Goal: Task Accomplishment & Management: Manage account settings

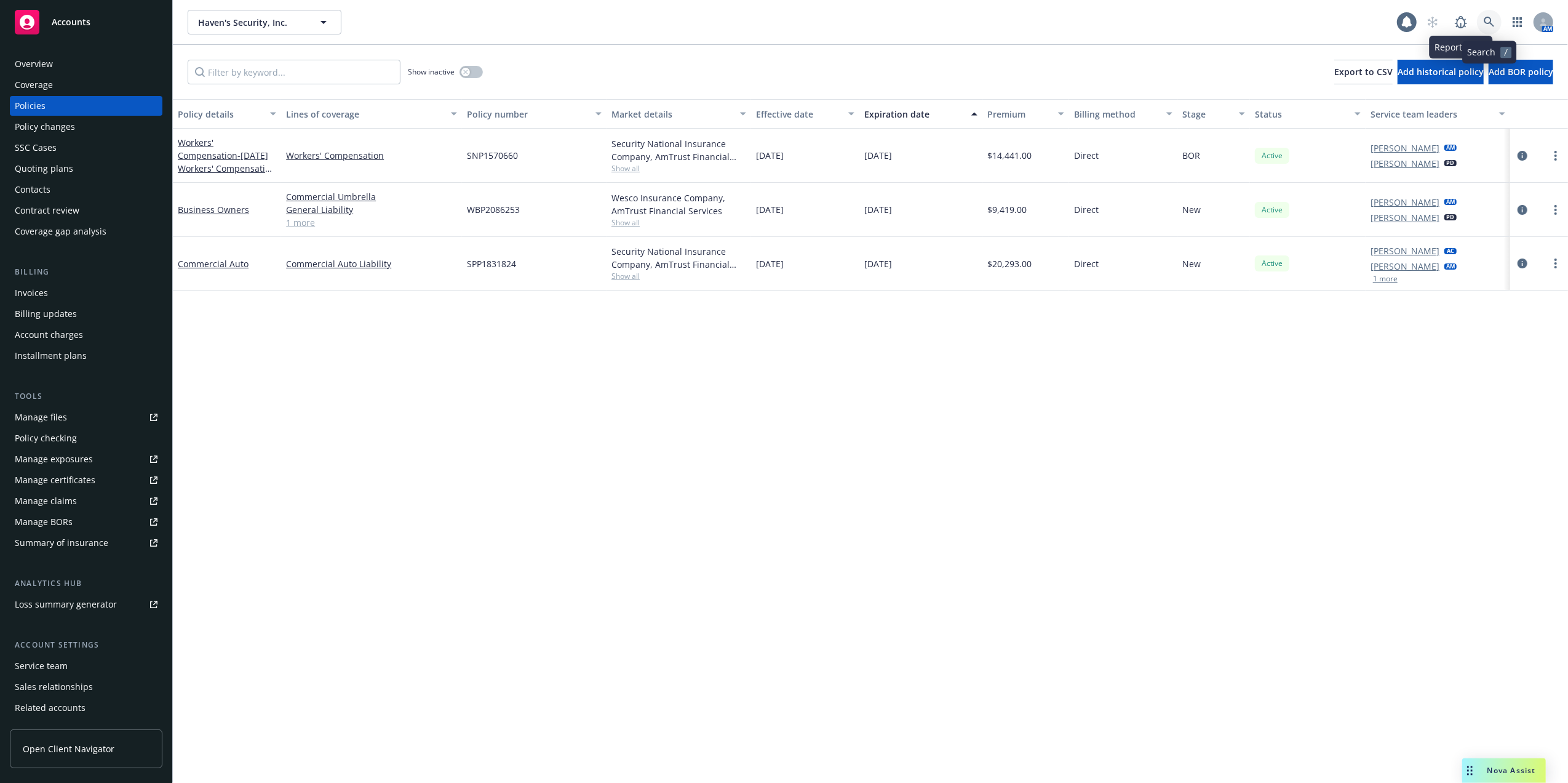
click at [1486, 22] on icon at bounding box center [1489, 21] width 10 height 10
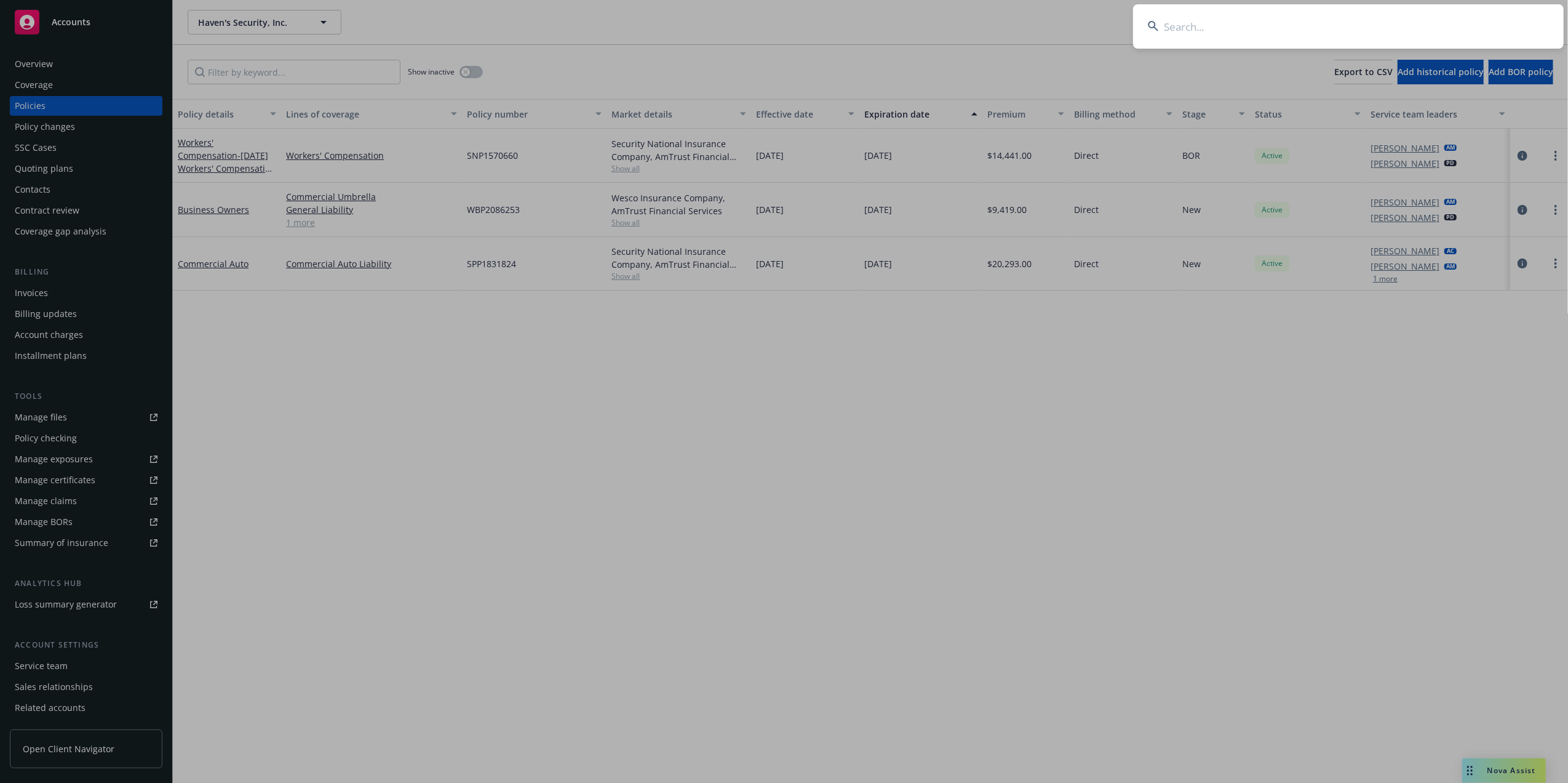
click at [1219, 29] on input at bounding box center [1349, 26] width 431 height 44
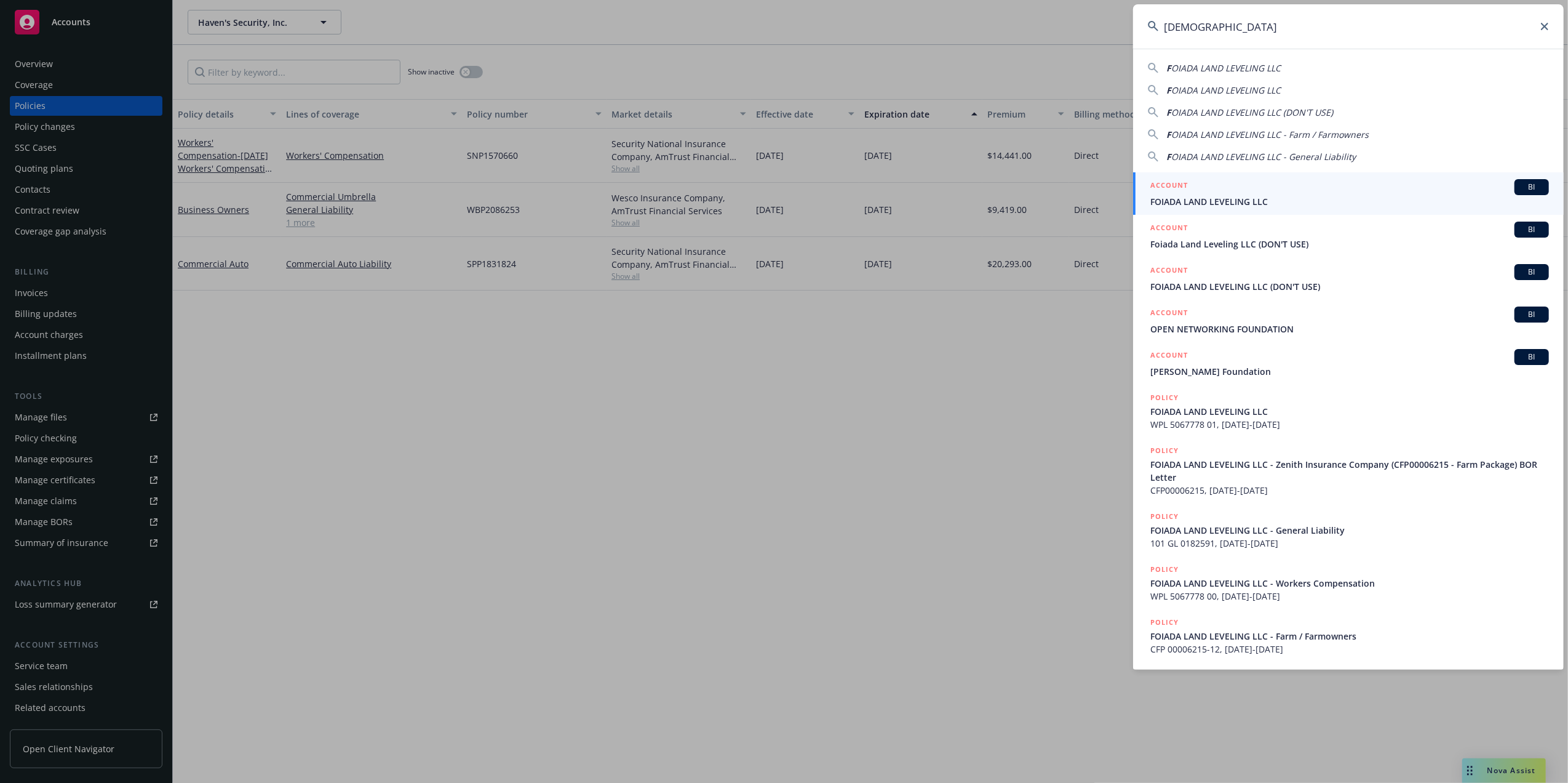
type input "Foiada"
click at [1210, 200] on span "FOIADA LAND LEVELING LLC" at bounding box center [1349, 201] width 399 height 13
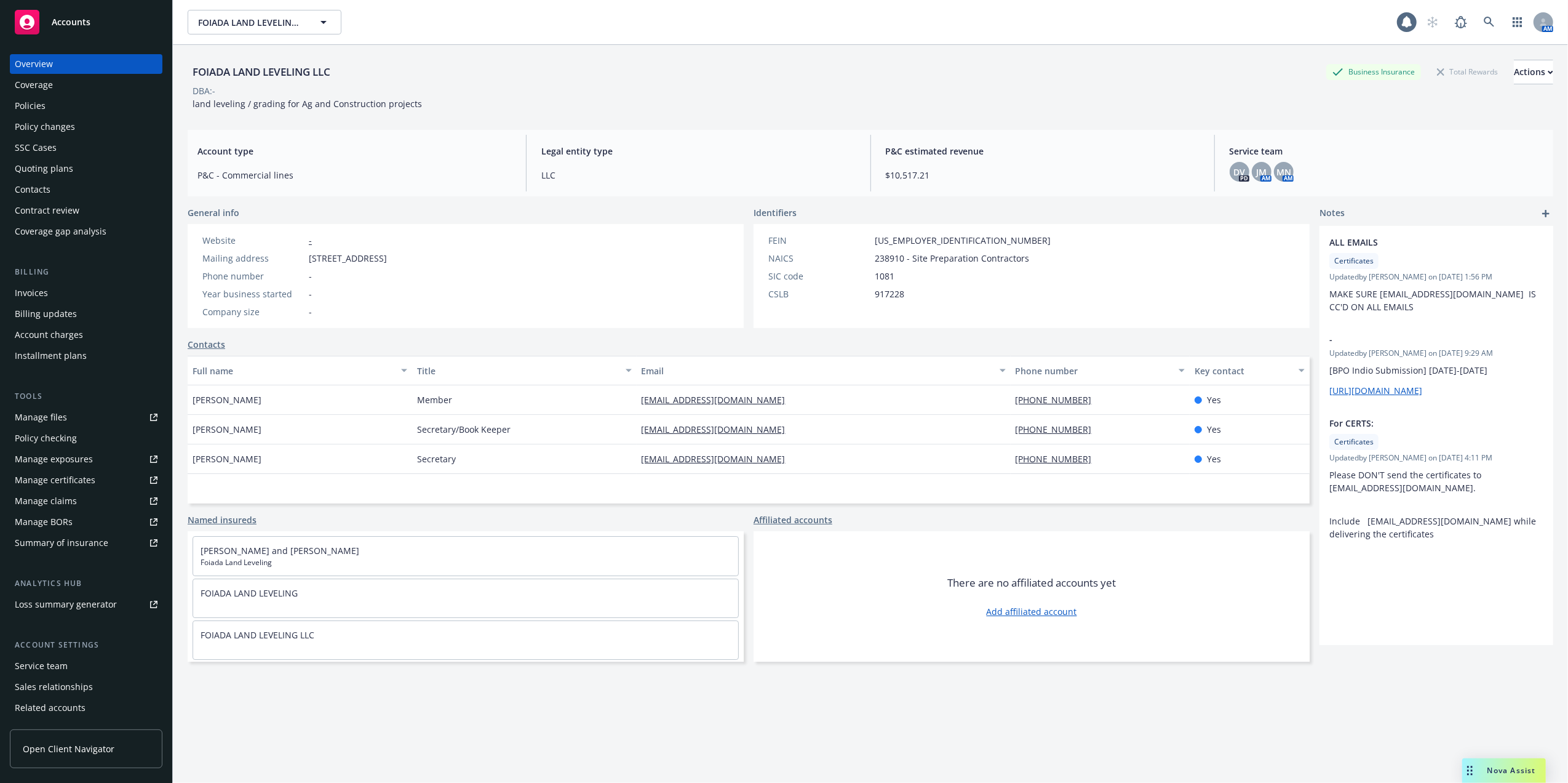
click at [34, 167] on div "Quoting plans" at bounding box center [44, 168] width 59 height 20
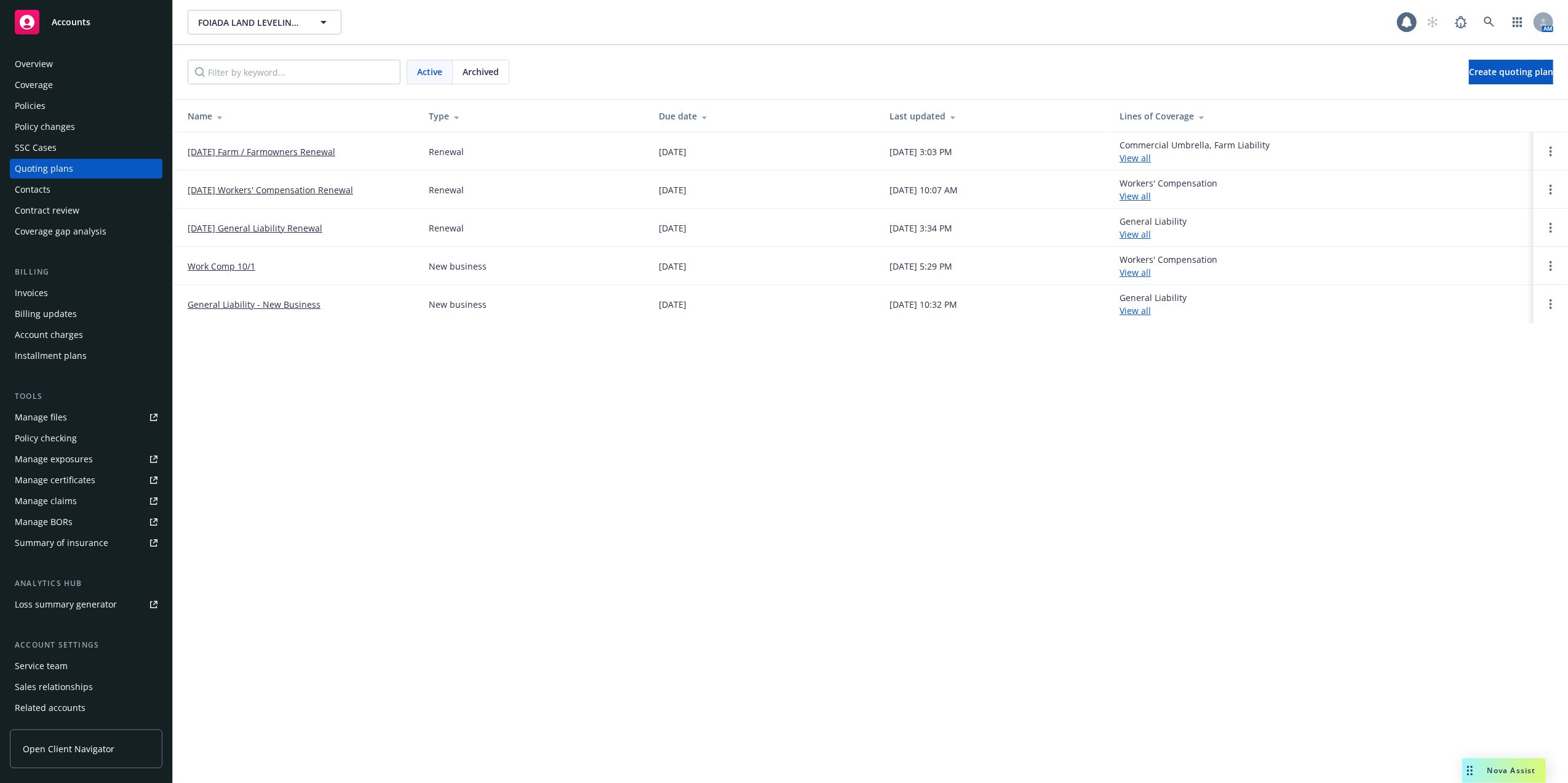
click at [257, 187] on link "[DATE] Workers' Compensation Renewal" at bounding box center [270, 189] width 166 height 13
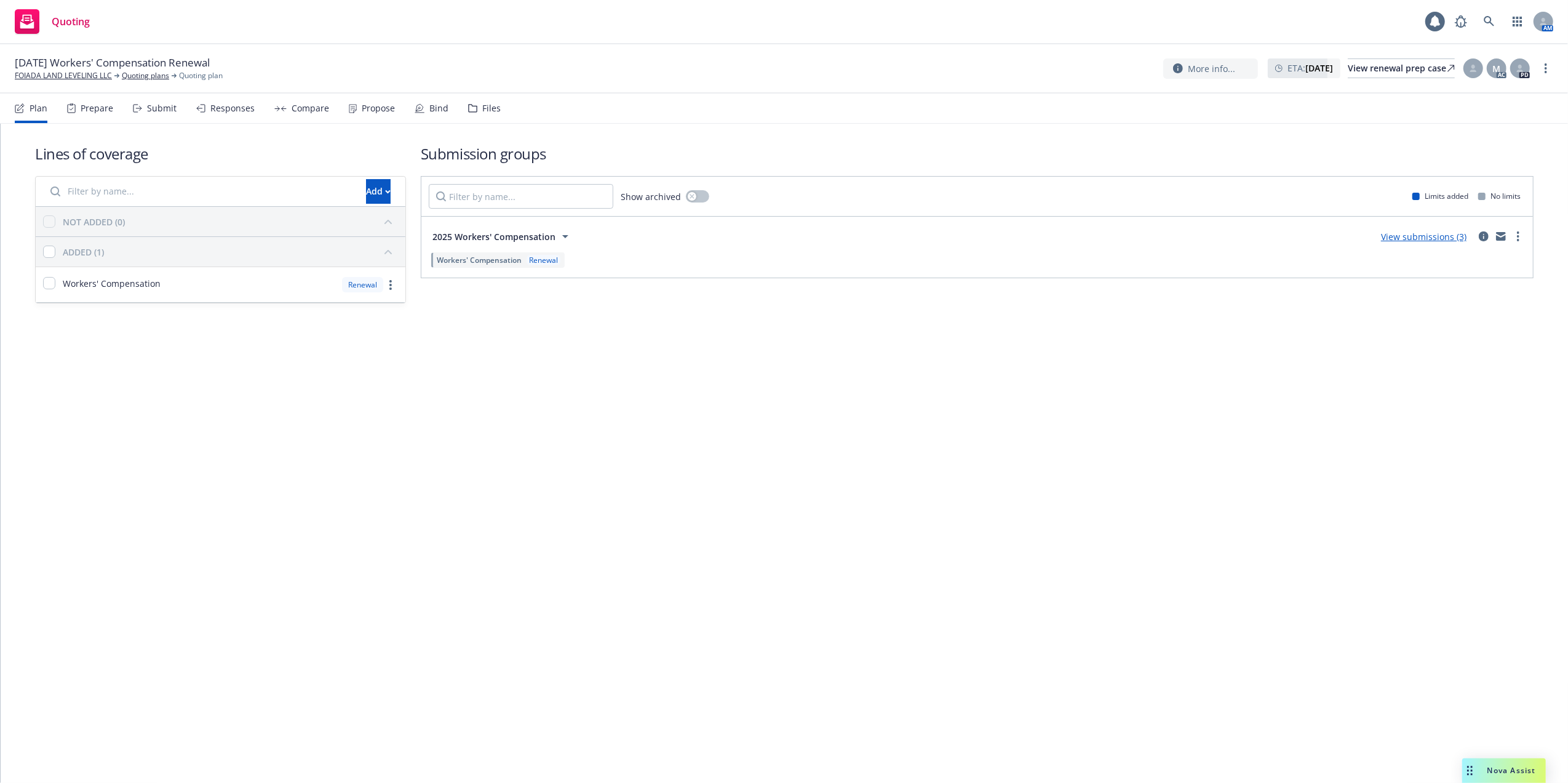
click at [1410, 230] on div "View submissions (3)" at bounding box center [1424, 236] width 101 height 15
click at [1431, 235] on link "View submissions (3)" at bounding box center [1424, 236] width 86 height 12
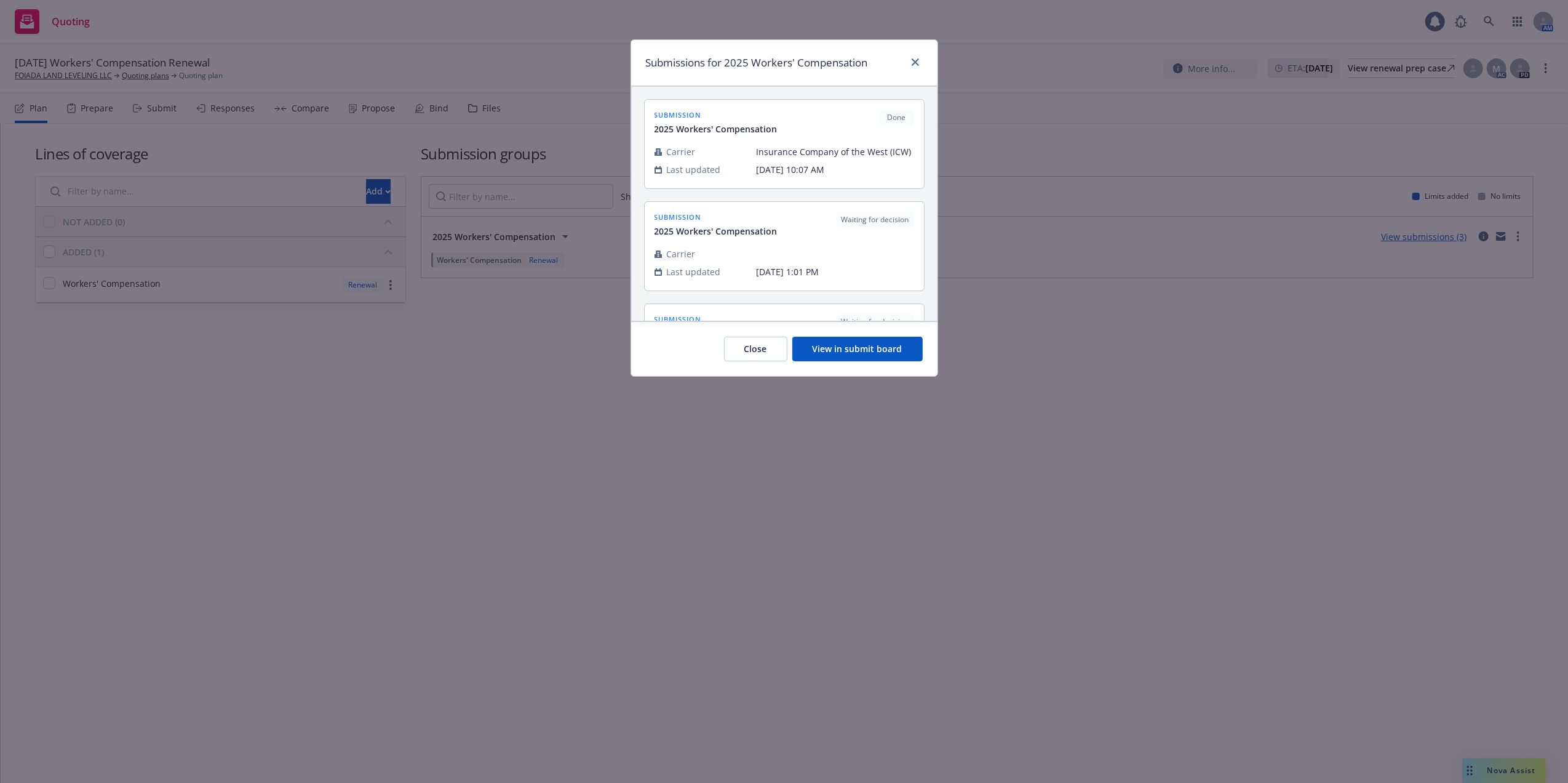
click at [844, 346] on button "View in submit board" at bounding box center [857, 349] width 131 height 25
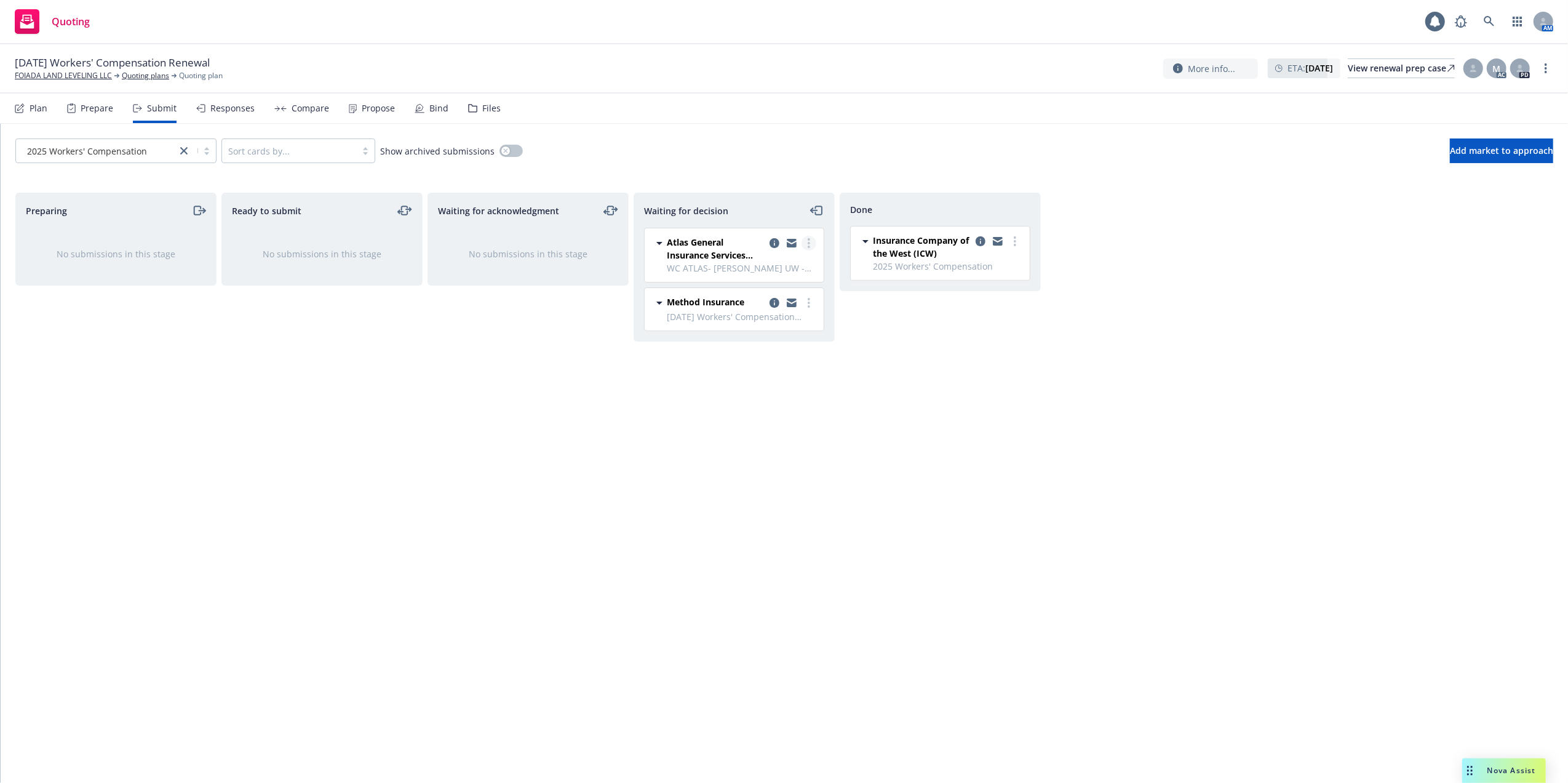
click at [808, 245] on icon "more" at bounding box center [809, 243] width 2 height 10
click at [761, 392] on span "Copy logging email" at bounding box center [746, 392] width 108 height 12
click at [808, 244] on circle "more" at bounding box center [809, 243] width 2 height 2
click at [763, 318] on span "Add accepted decision" at bounding box center [753, 318] width 123 height 12
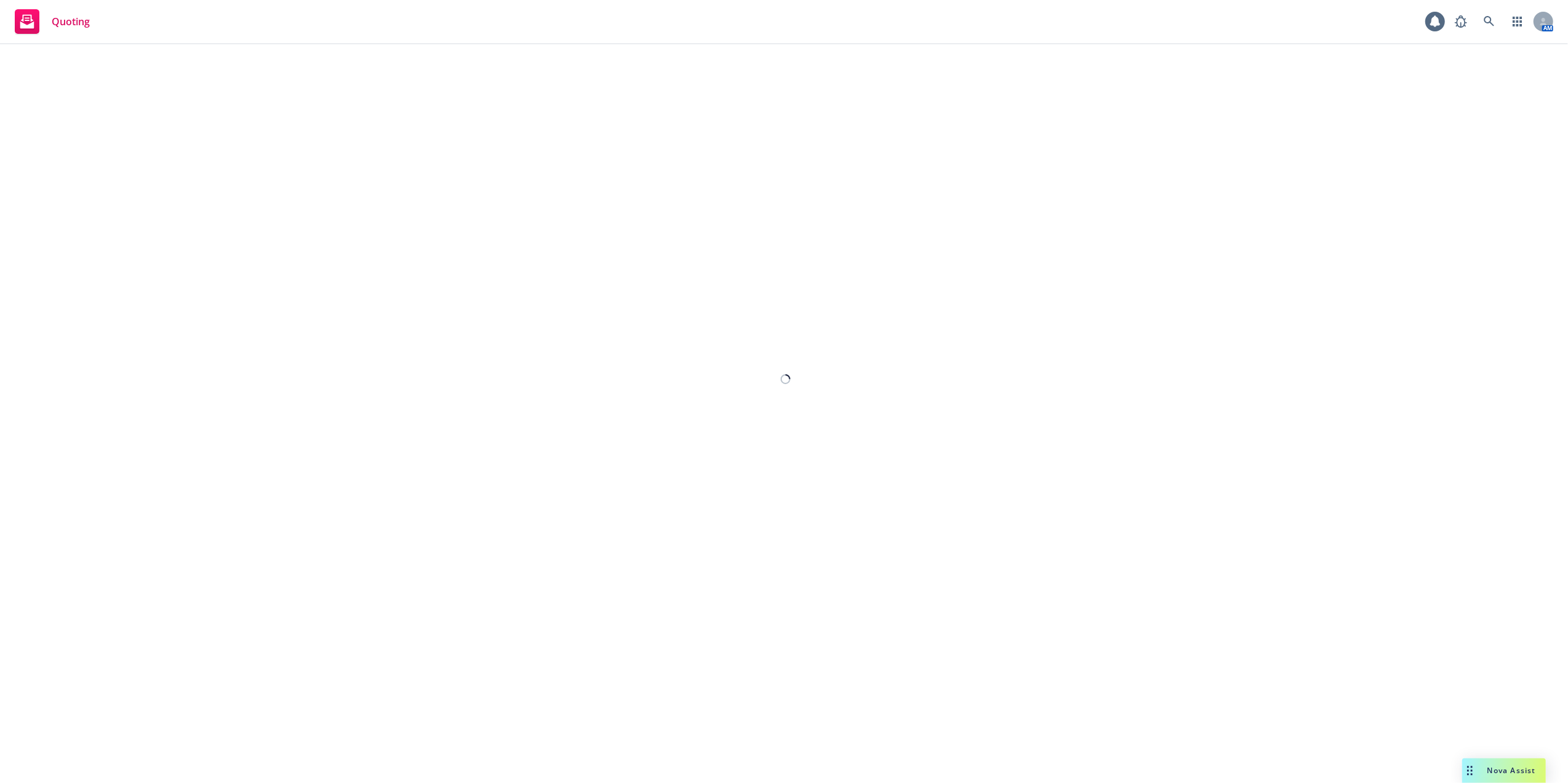
select select "12"
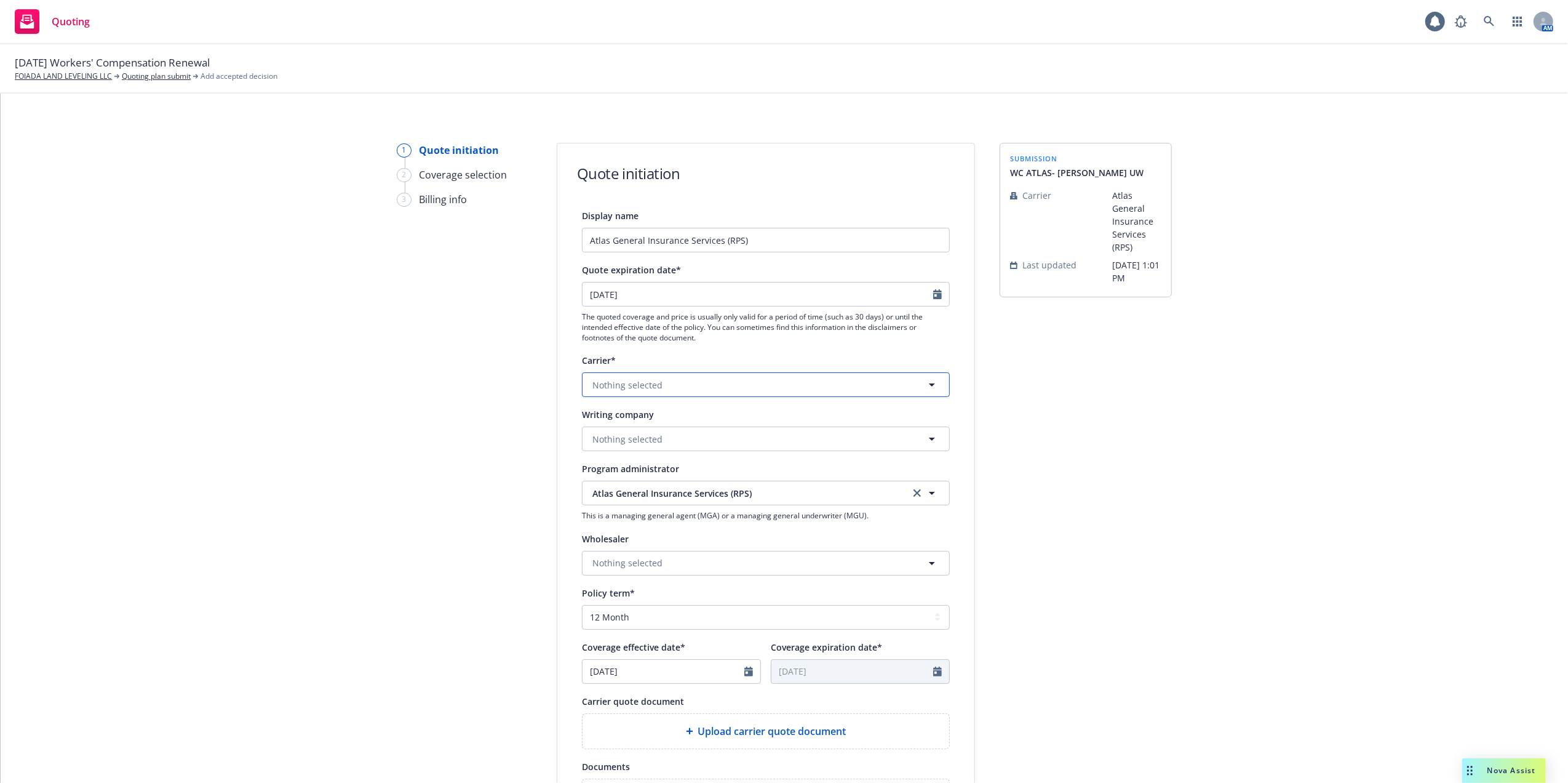
click at [660, 383] on button "Nothing selected" at bounding box center [766, 384] width 368 height 25
type input "A"
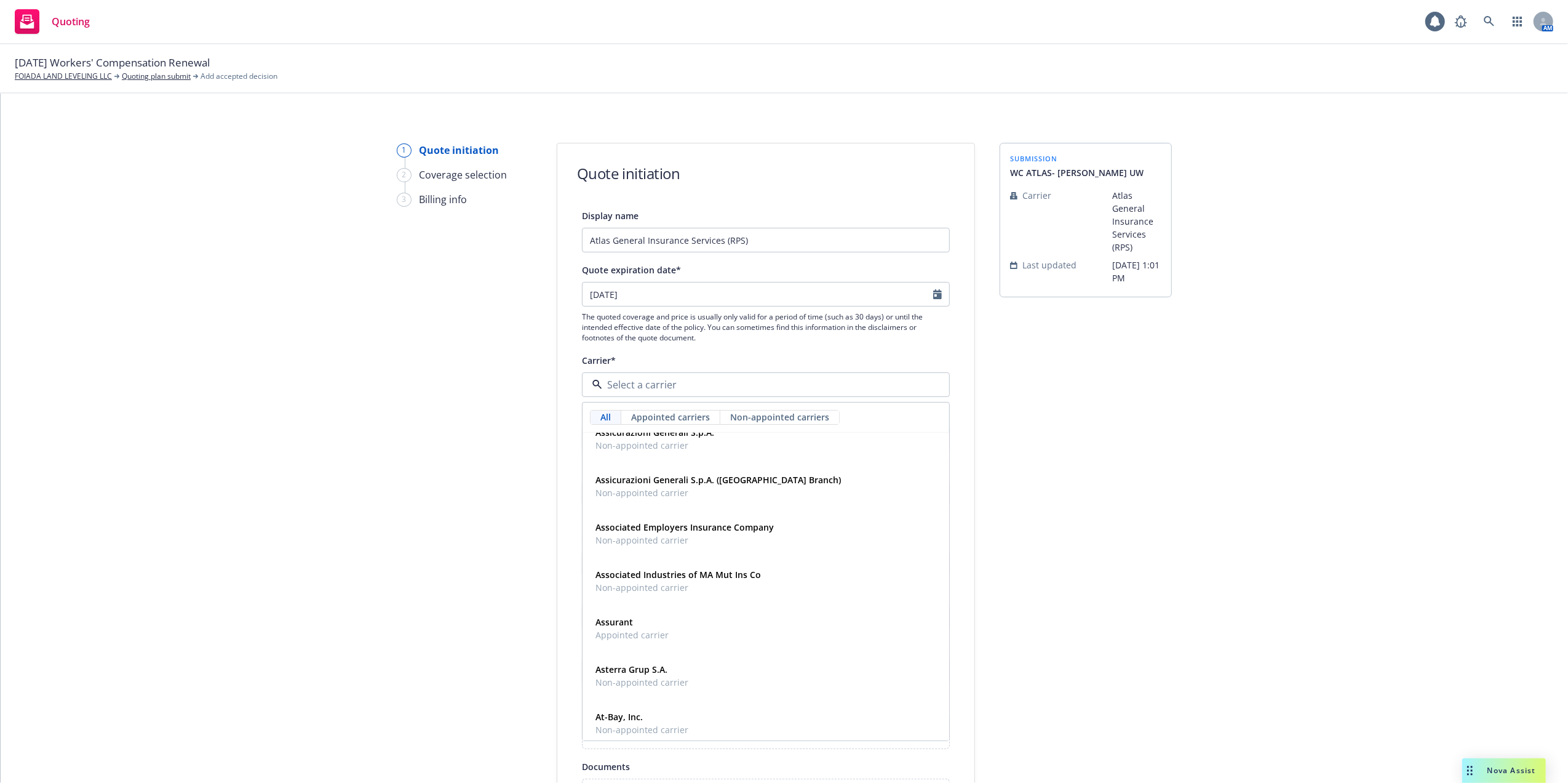
scroll to position [1805, 0]
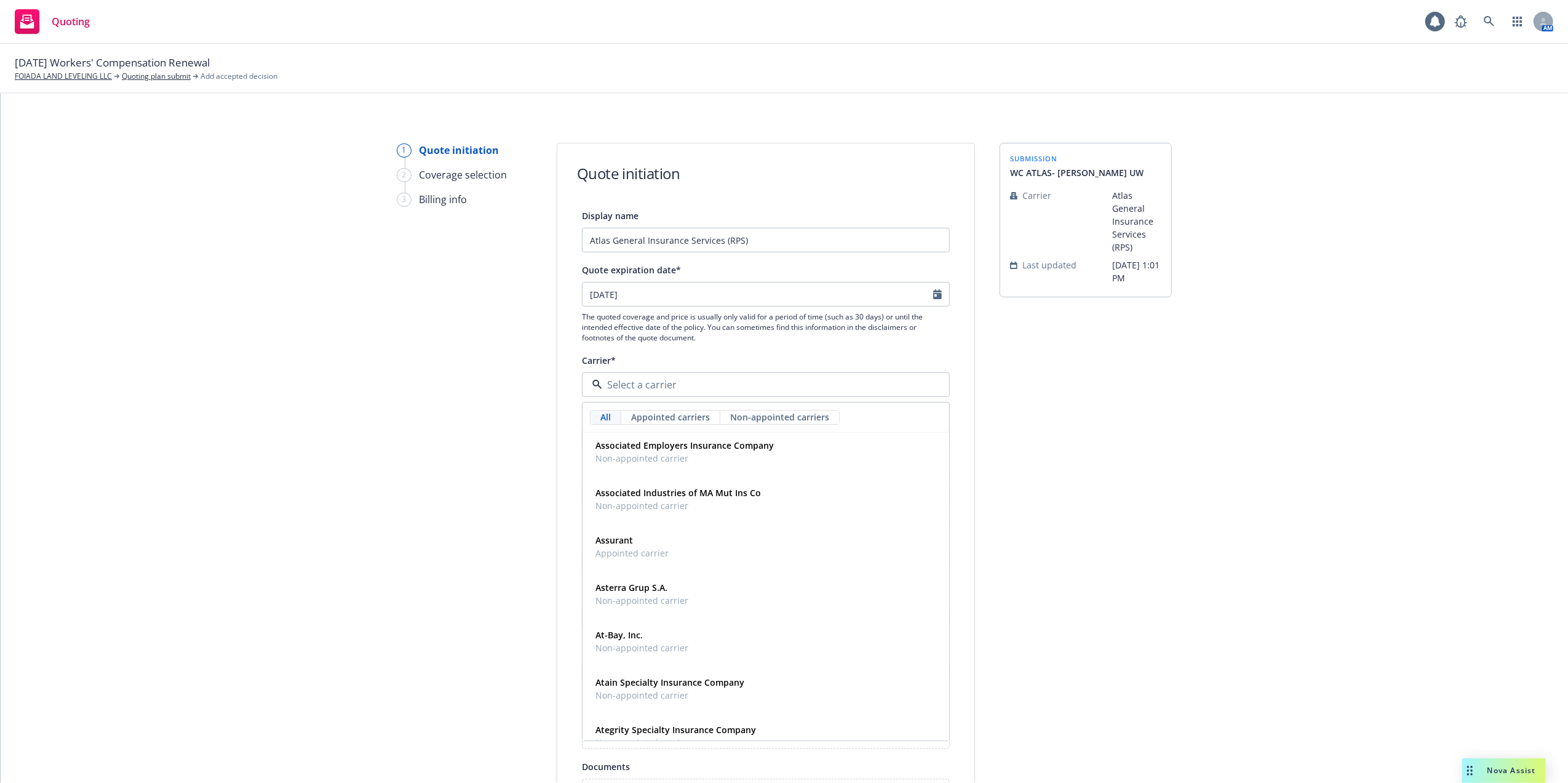
click at [1113, 491] on div "submission WC ATLAS- Steve Boyd UW Carrier Atlas General Insurance Services (RP…" at bounding box center [1085, 555] width 172 height 825
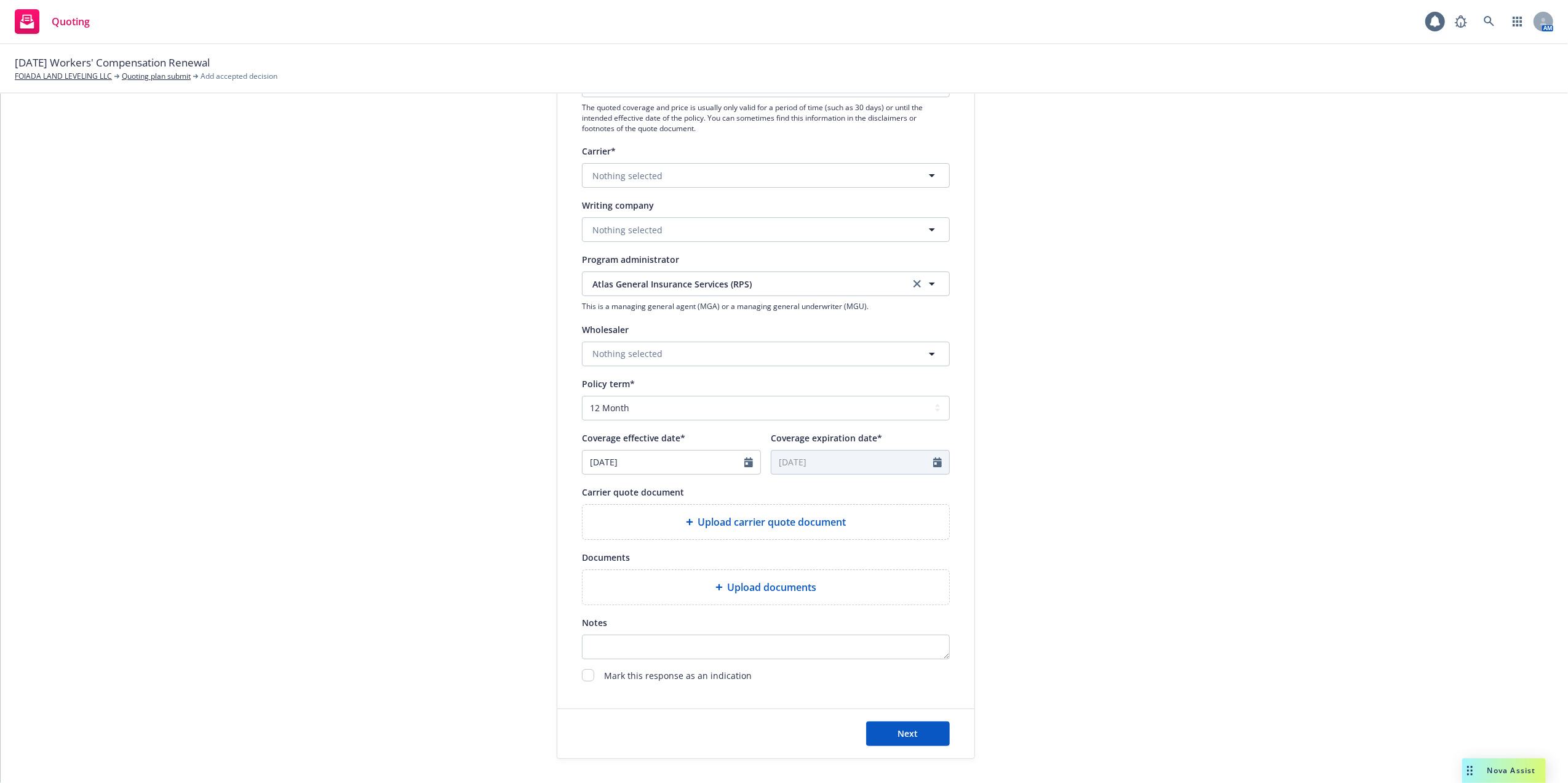
scroll to position [246, 0]
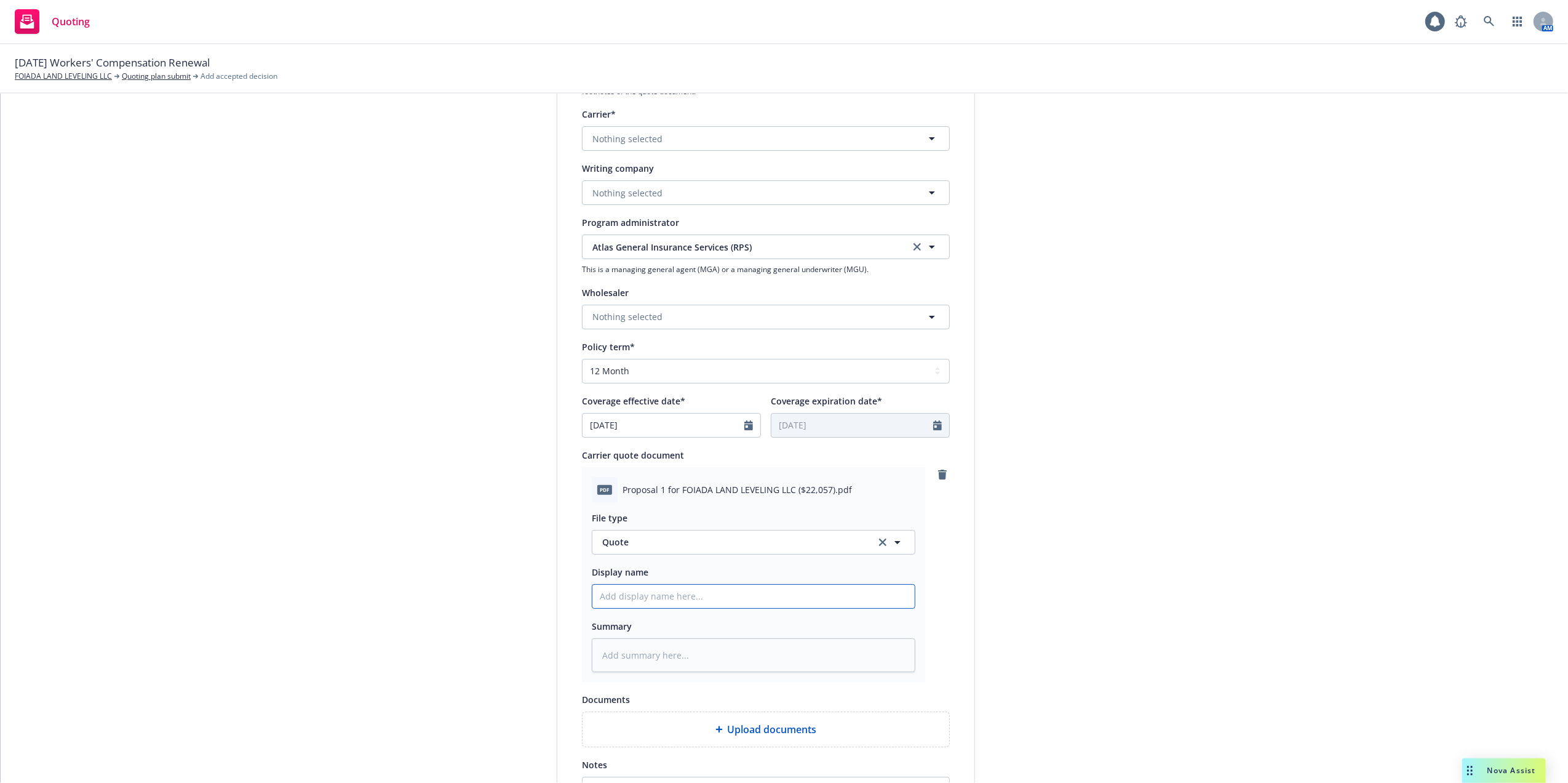
click at [616, 597] on input "Display name" at bounding box center [753, 597] width 322 height 24
type textarea "x"
type input "1"
type textarea "x"
type input "10"
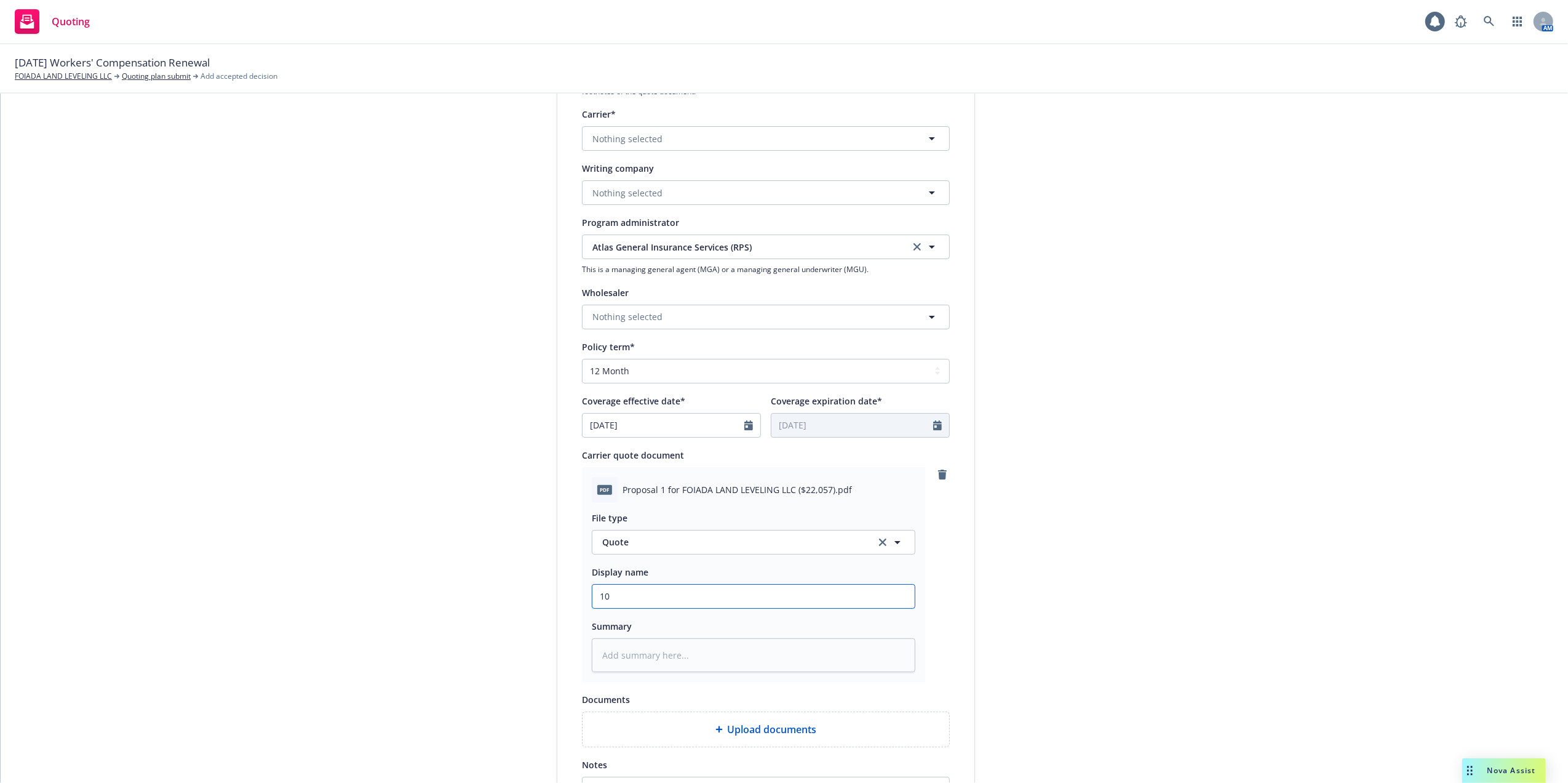
type textarea "x"
type input "10/"
type textarea "x"
type input "10/0"
type textarea "x"
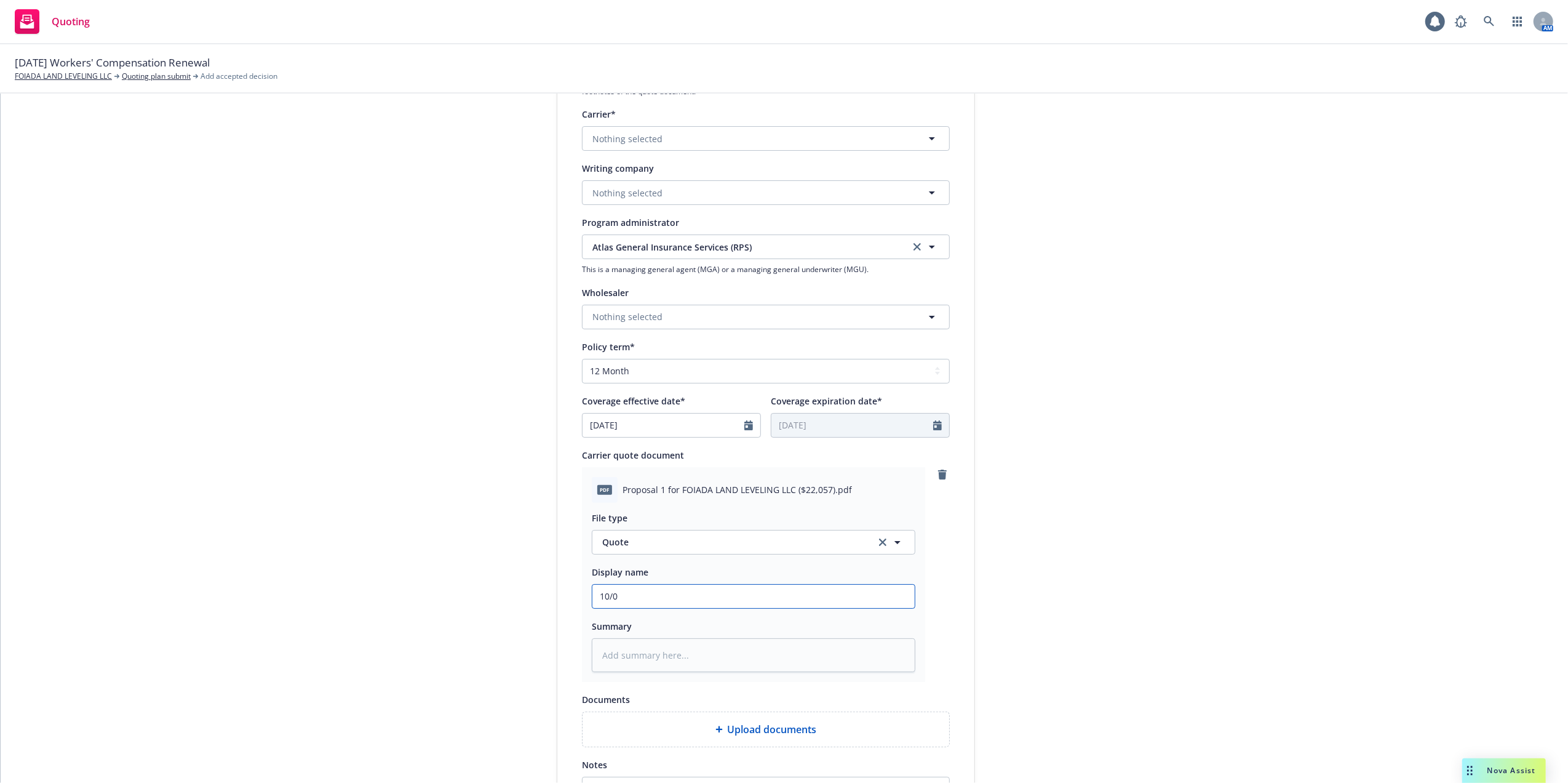
type input "10/01"
type textarea "x"
type input "10/01/"
type textarea "x"
type input "10/01/2"
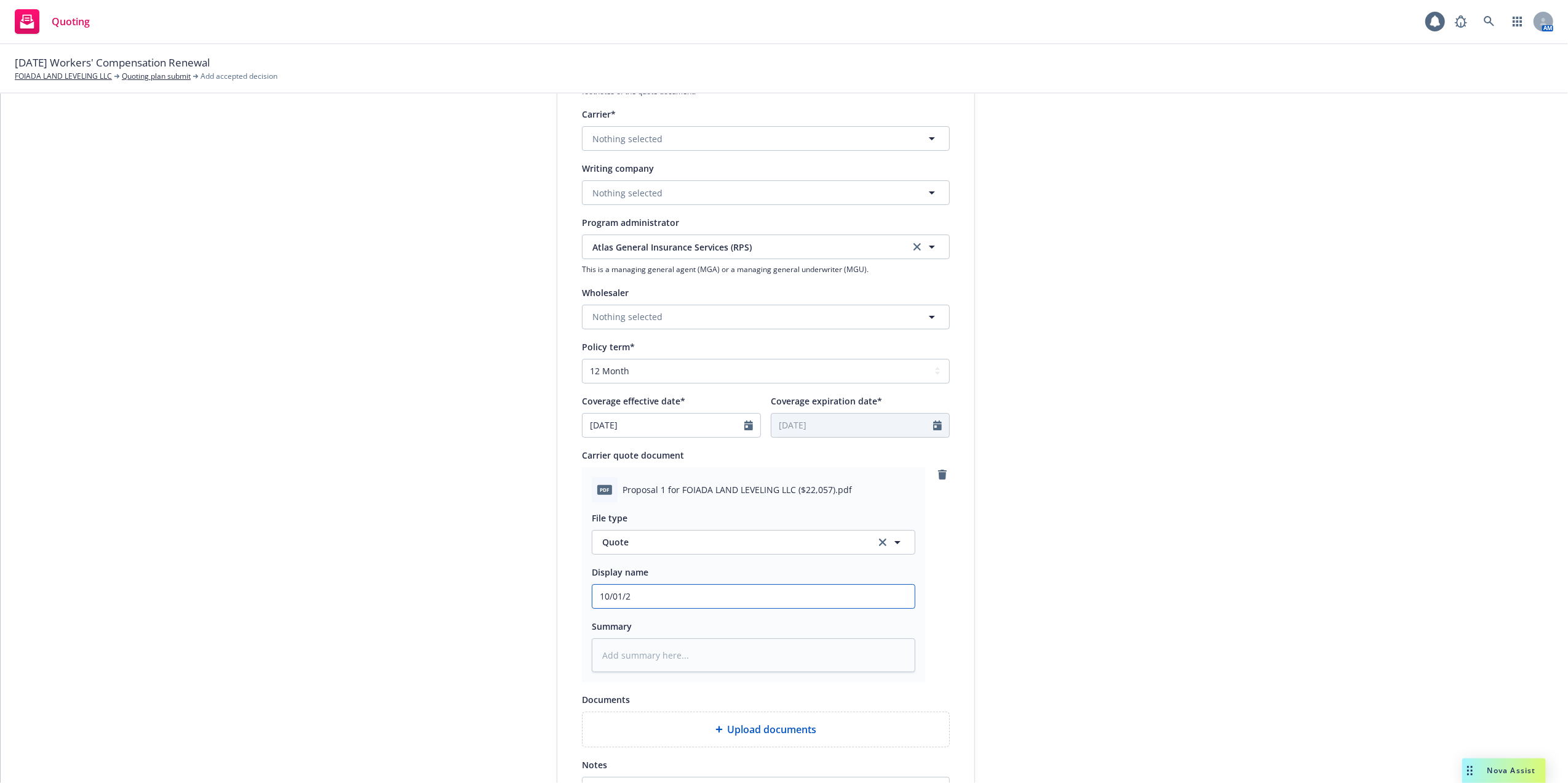
type textarea "x"
type input "10/01/25"
type textarea "x"
type input "10/01/25"
type textarea "x"
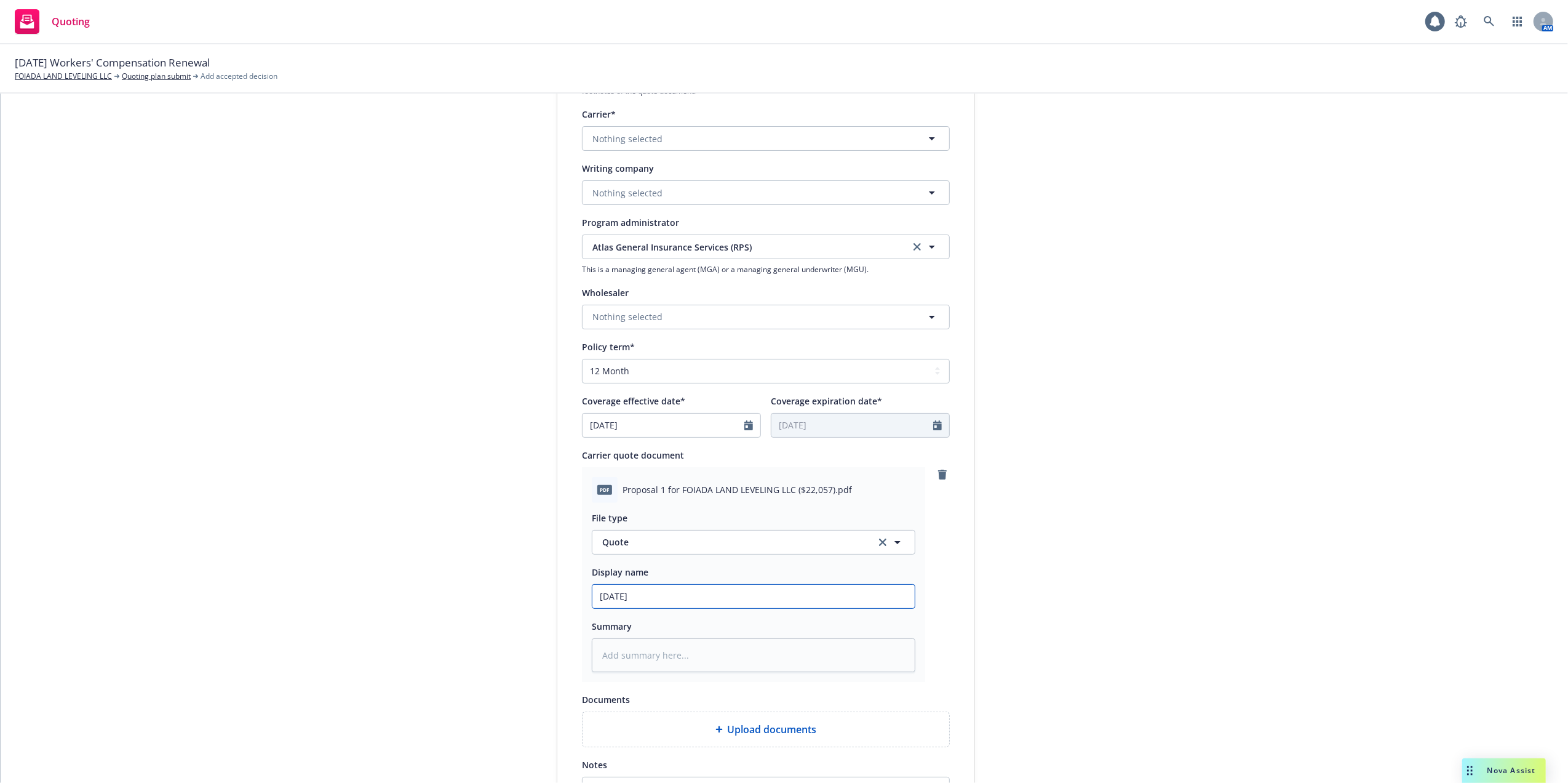
type input "10/01/25 W"
type textarea "x"
type input "10/01/25 Wo"
type textarea "x"
type input "10/01/25 Wor"
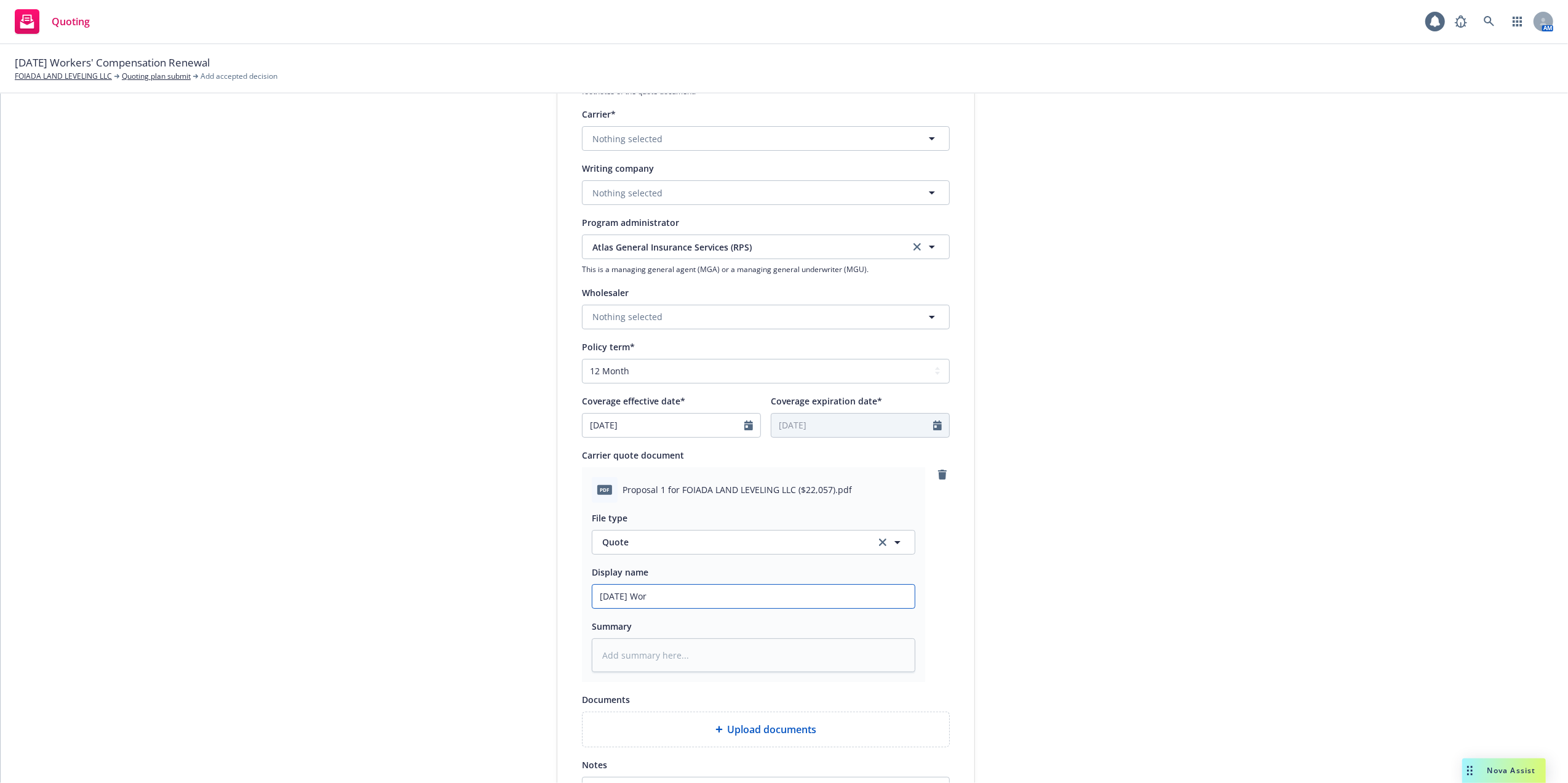
type textarea "x"
type input "10/01/25 Work"
type textarea "x"
type input "10/01/25 Work"
type textarea "x"
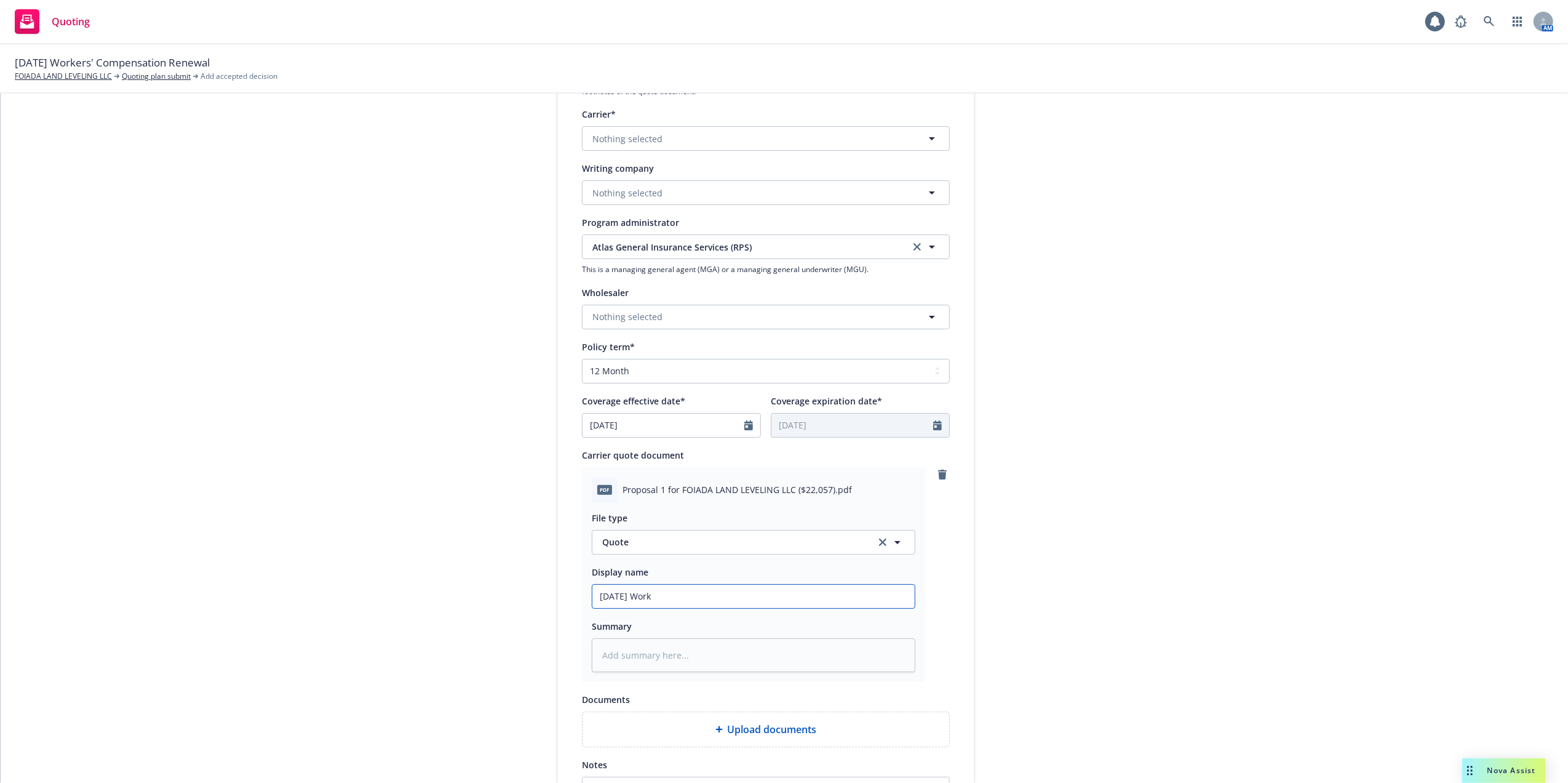
type input "10/01/25 Work C"
type textarea "x"
type input "10/01/25 Work Co"
type textarea "x"
type input "10/01/25 Work Com"
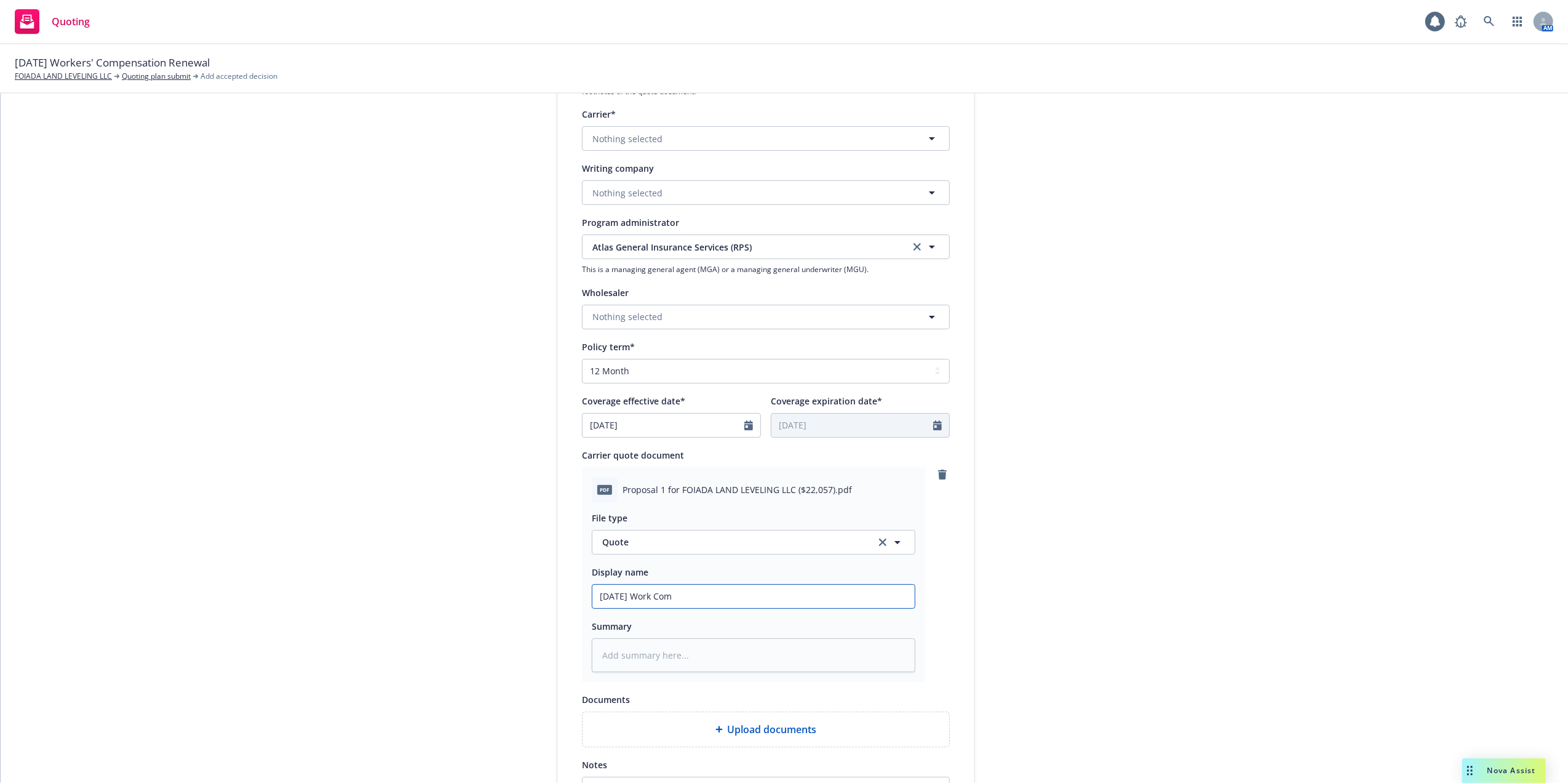
type textarea "x"
type input "10/01/25 Work Comp"
type textarea "x"
type input "10/01/25 Work Comp"
type textarea "x"
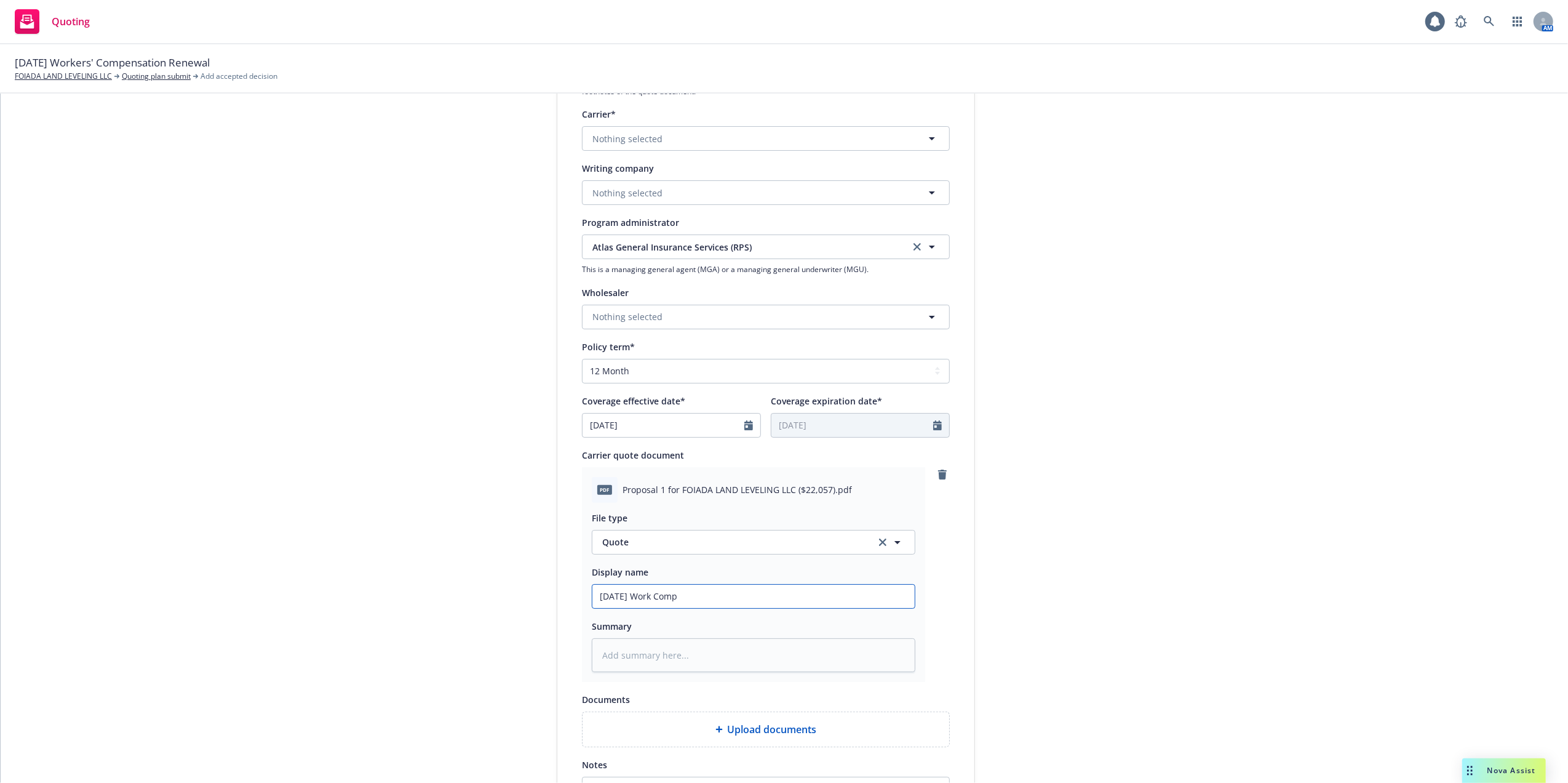
type input "10/01/25 Work Comp Q"
type textarea "x"
type input "10/01/25 Work Comp Qu"
type textarea "x"
type input "10/01/25 Work Comp Quo"
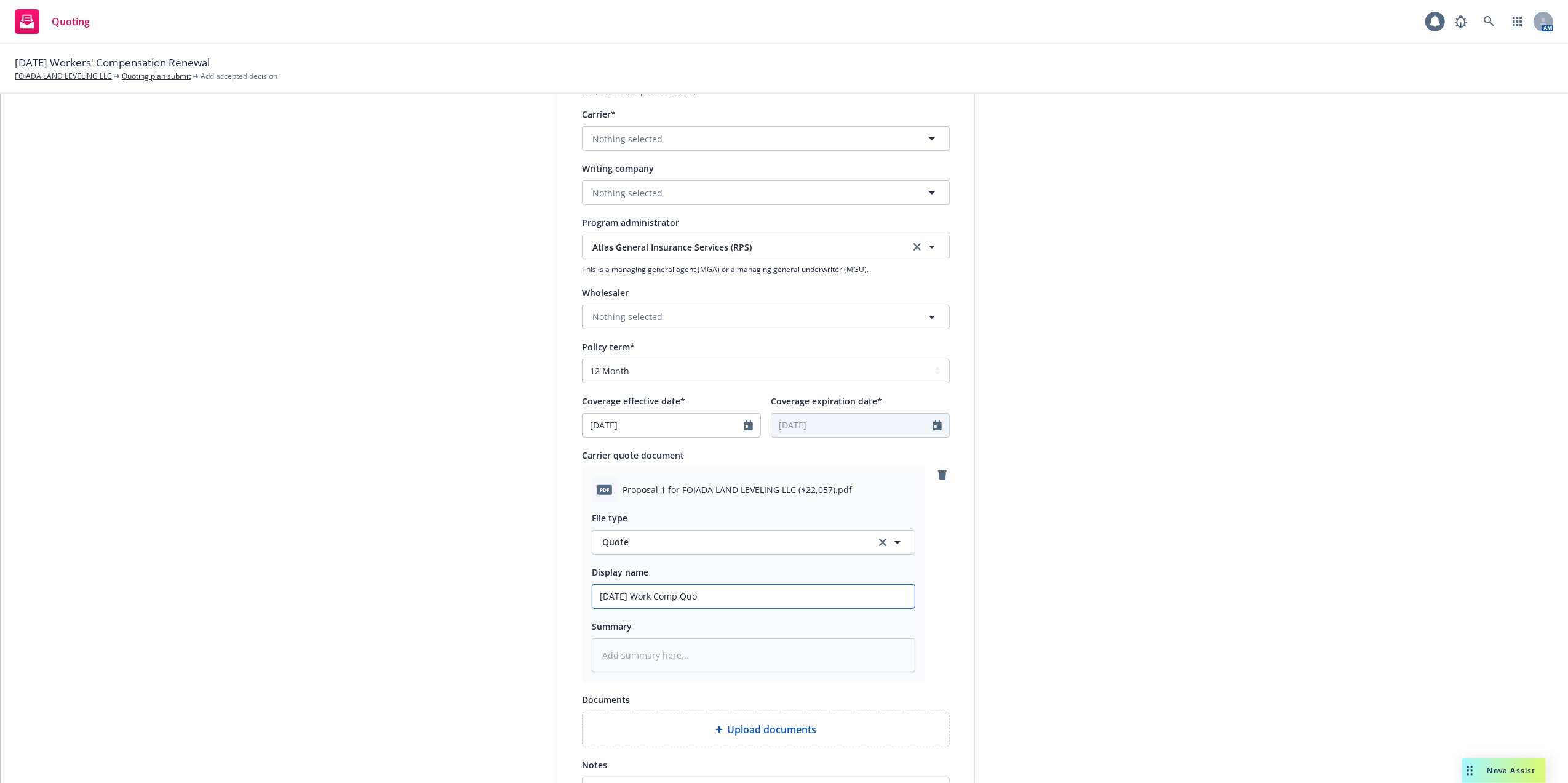
type textarea "x"
type input "10/01/25 Work Comp Quot"
type textarea "x"
type input "10/01/25 Work Comp Quote"
type textarea "x"
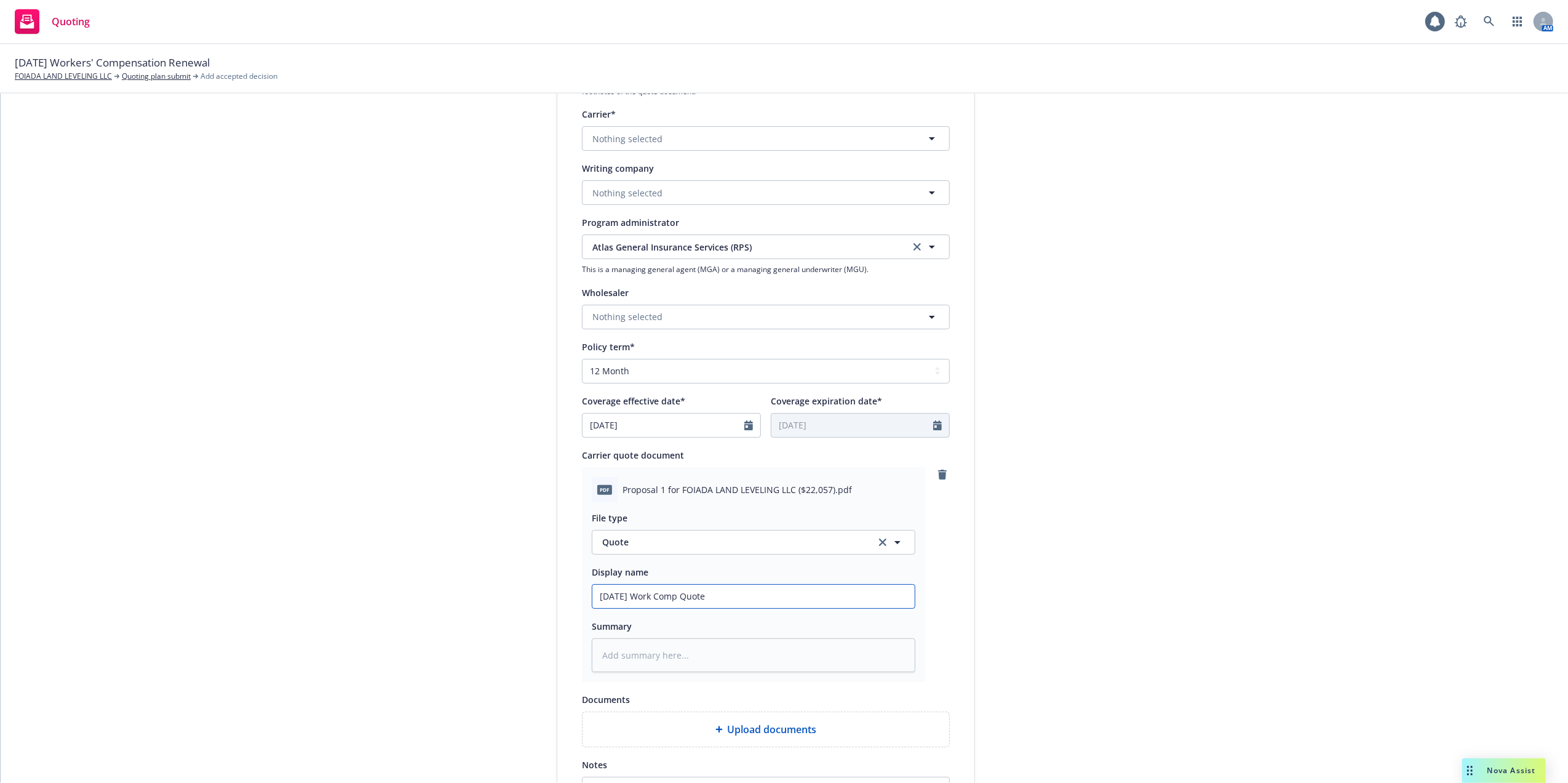
type input "10/01/25 Work Comp Quote"
type textarea "x"
type input "10/01/25 Work Comp Quote -"
type textarea "x"
type input "10/01/25 Work Comp Quote -"
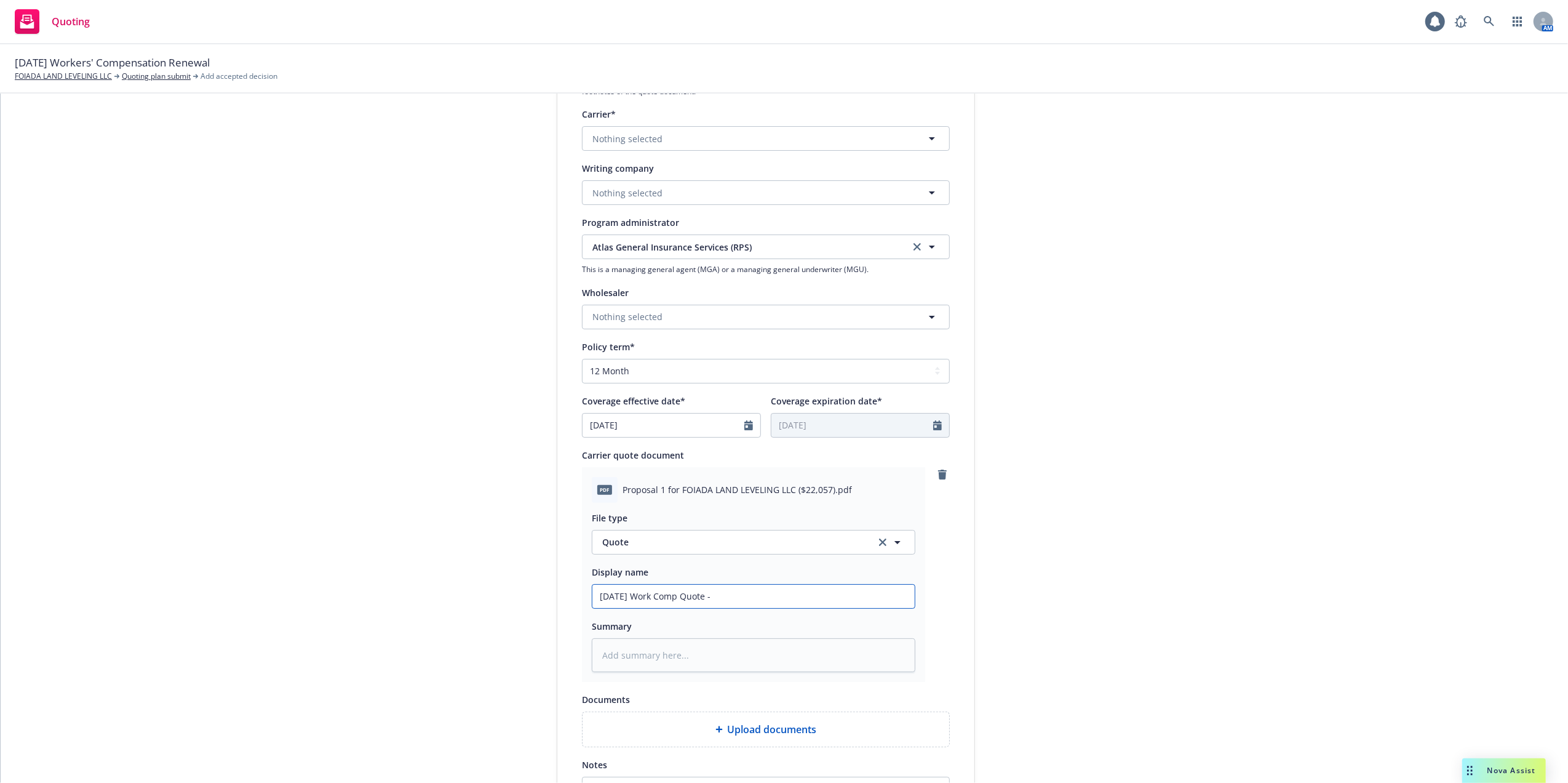
type textarea "x"
type input "10/01/25 Work Comp Quote - A"
type textarea "x"
type input "10/01/25 Work Comp Quote - At"
type textarea "x"
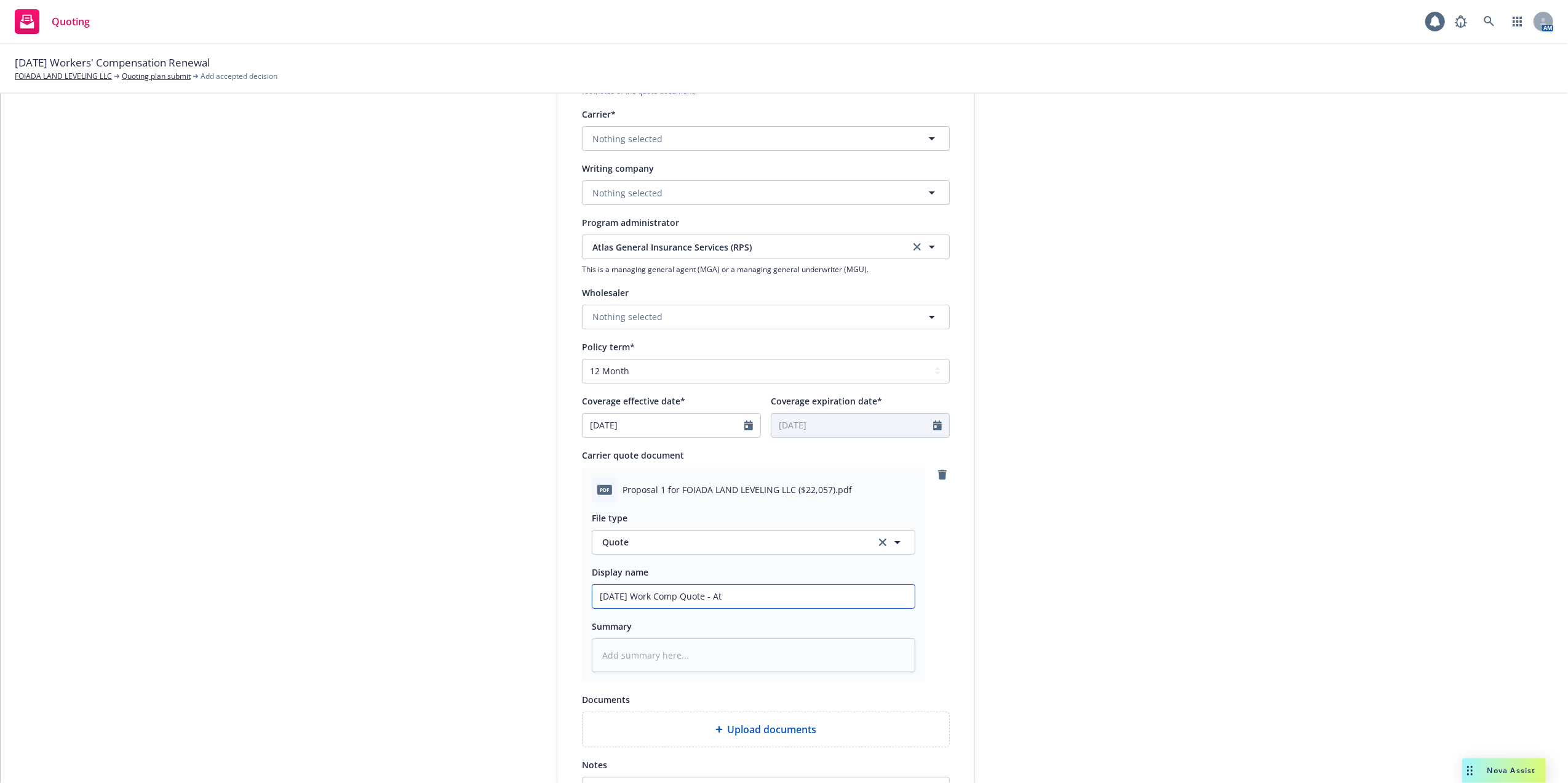
type input "10/01/25 Work Comp Quote - Atl"
type textarea "x"
type input "10/01/25 Work Comp Quote - Atla"
type textarea "x"
drag, startPoint x: 759, startPoint y: 596, endPoint x: 513, endPoint y: 602, distance: 246.1
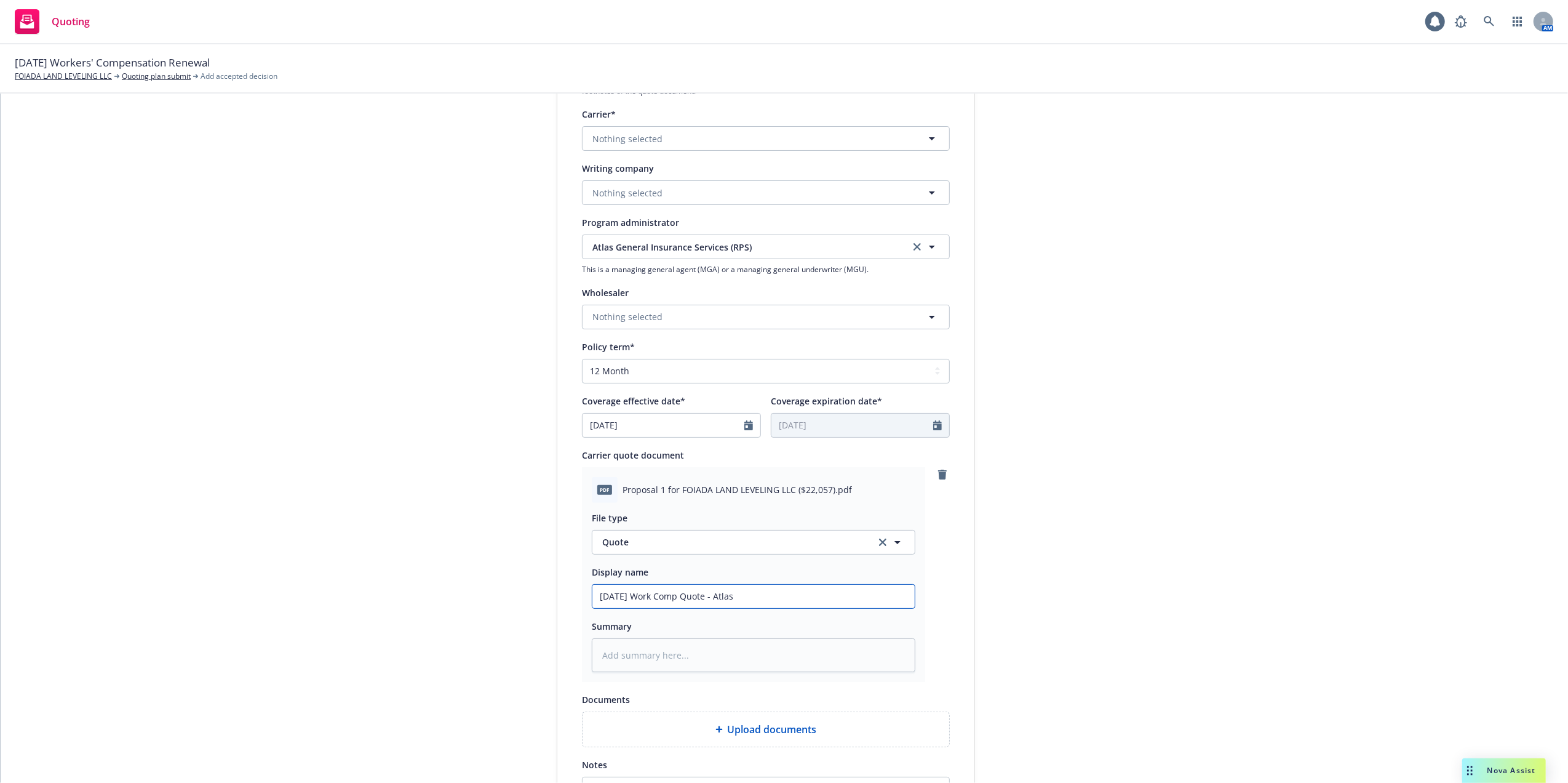
click at [513, 602] on div "1 Quote initiation 2 Coverage selection 3 Billing info Quote initiation Display…" at bounding box center [784, 399] width 1538 height 1004
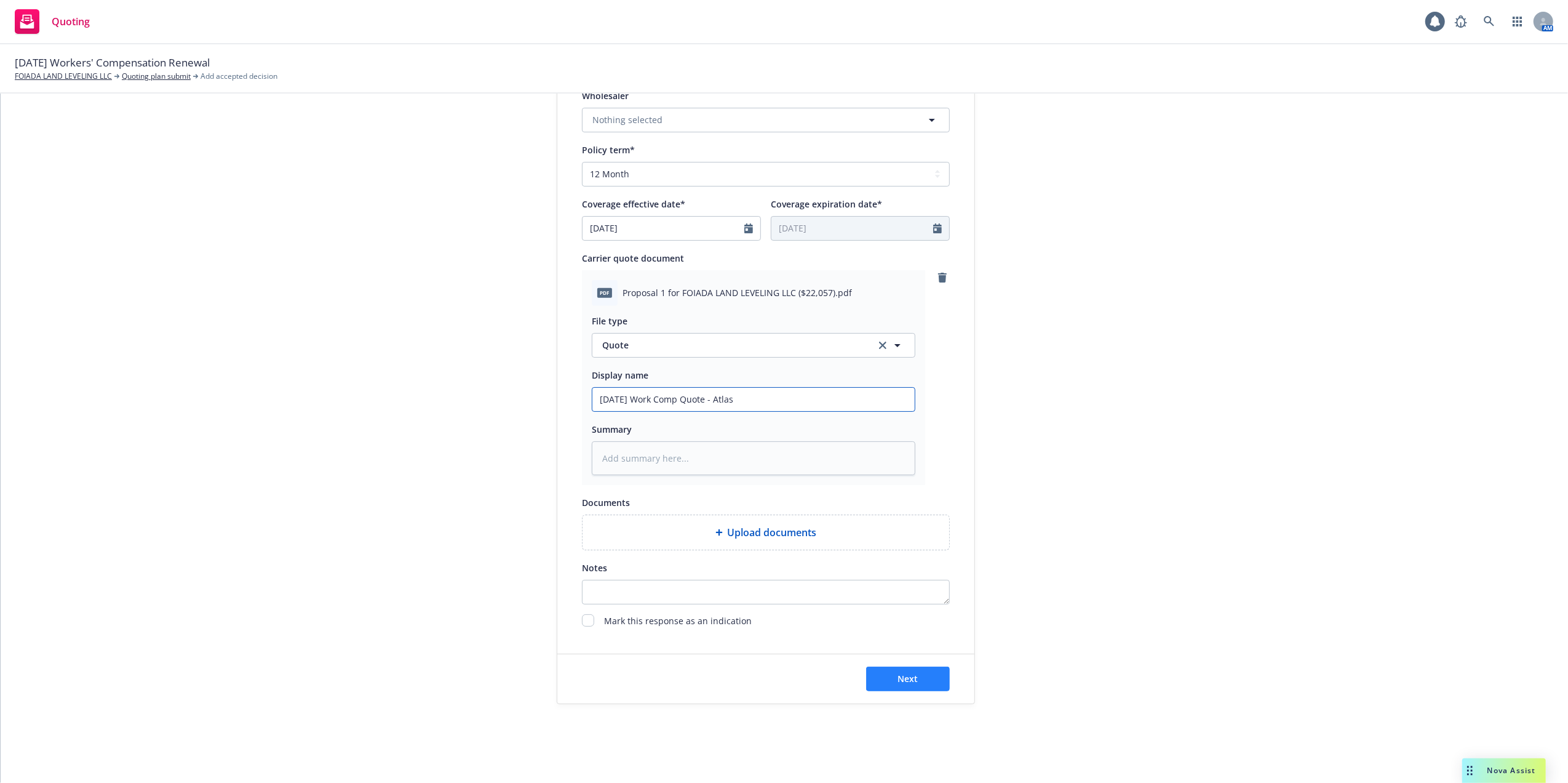
type input "10/01/25 Work Comp Quote - Atlas"
click at [904, 680] on span "Next" at bounding box center [909, 678] width 21 height 12
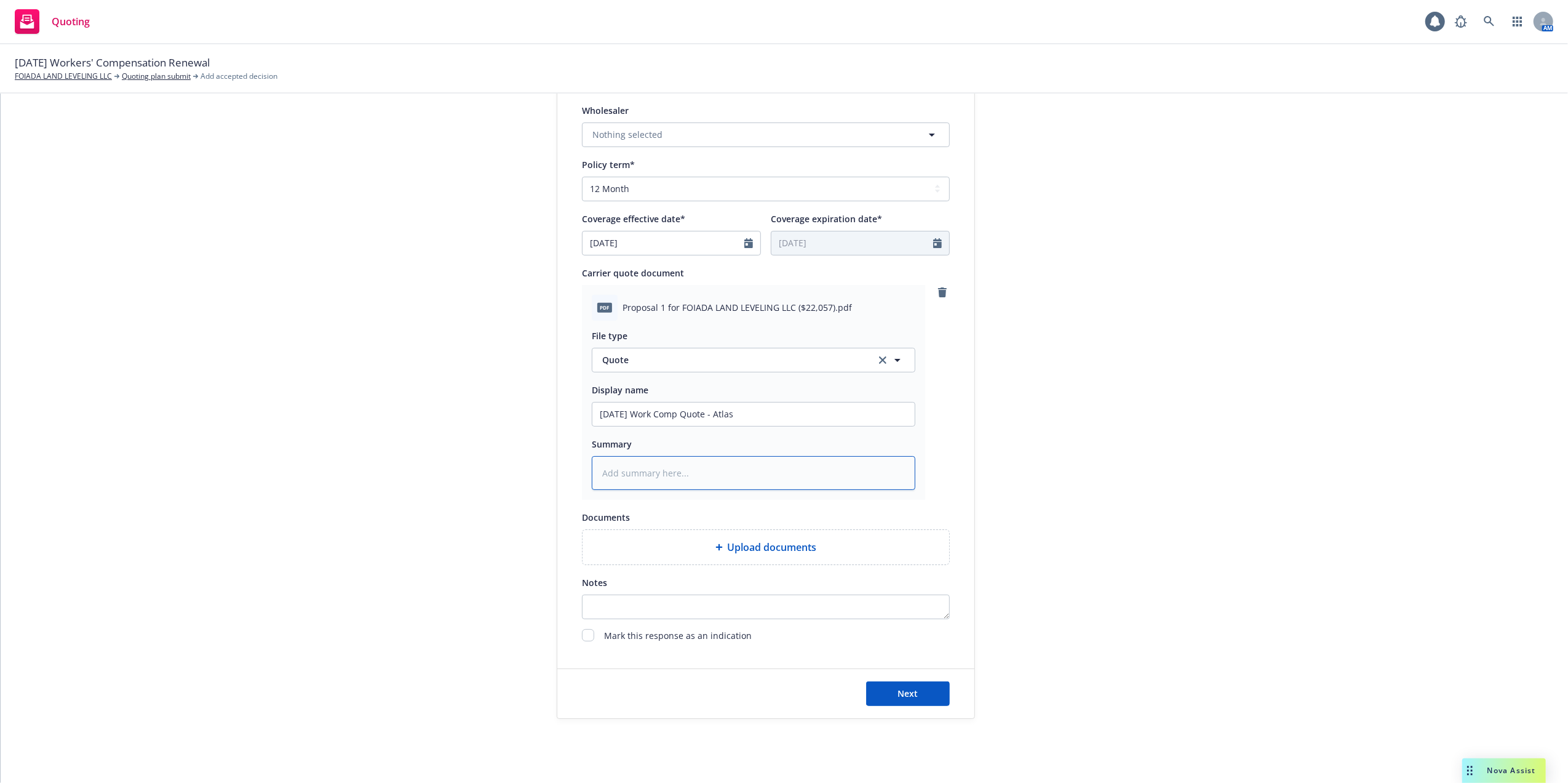
click at [650, 470] on textarea at bounding box center [753, 472] width 323 height 34
paste textarea "10/01/25 Work Comp Quote - Atlas"
type textarea "x"
type textarea "10/01/25 Work Comp Quote - Atlas"
click at [910, 690] on span "Next" at bounding box center [909, 693] width 21 height 12
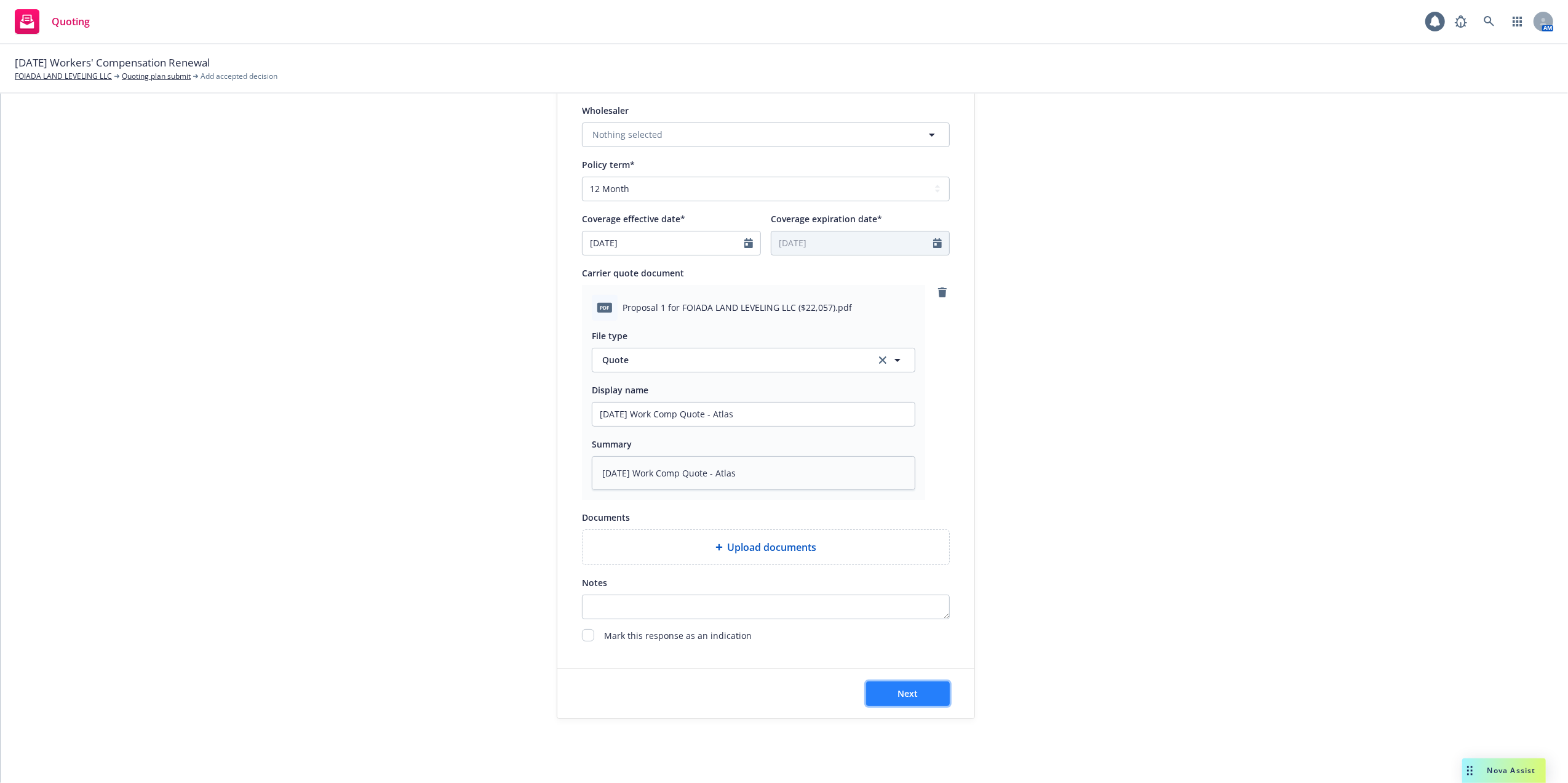
click at [889, 694] on button "Next" at bounding box center [908, 693] width 84 height 25
type textarea "x"
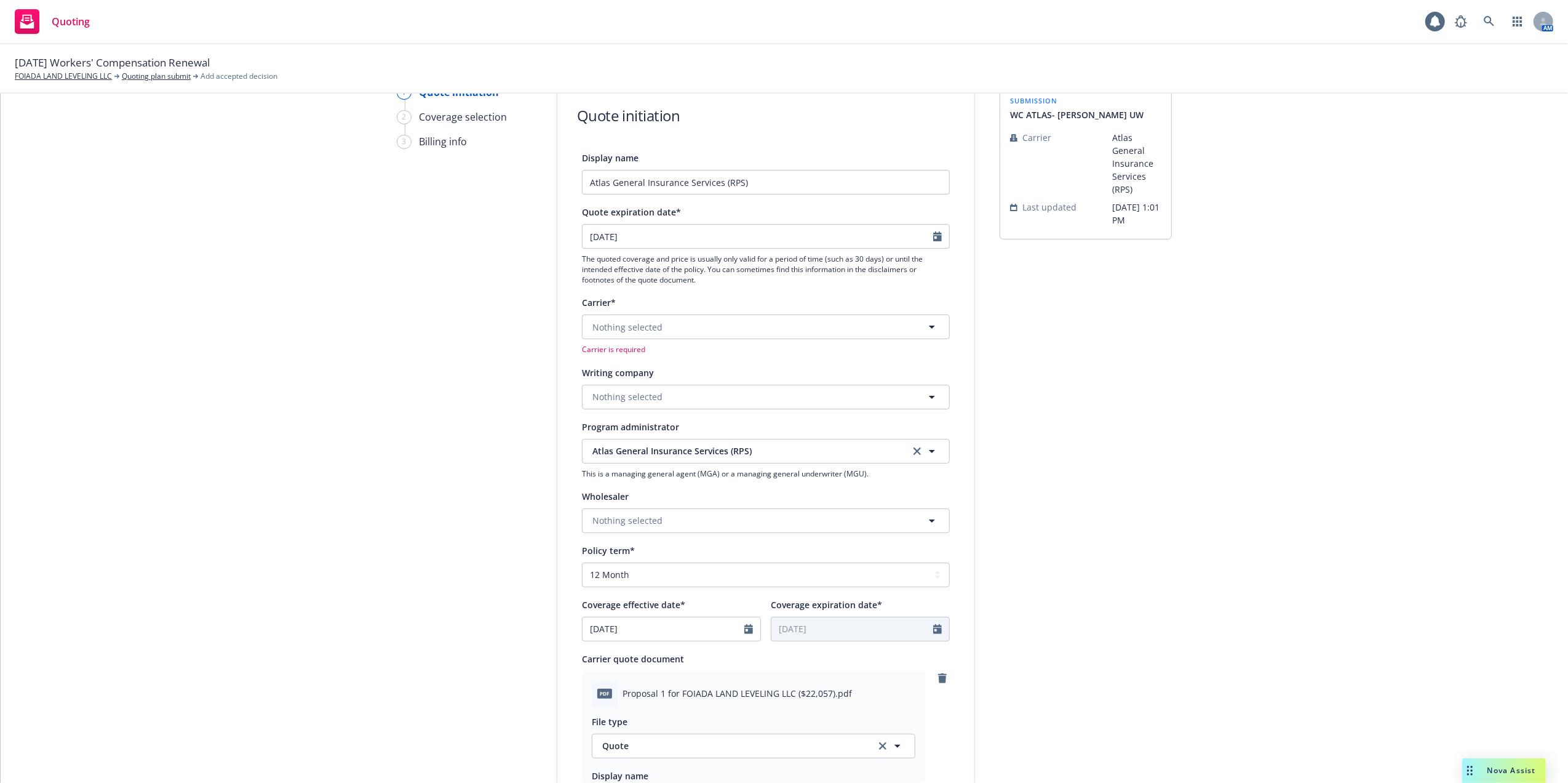
scroll to position [0, 0]
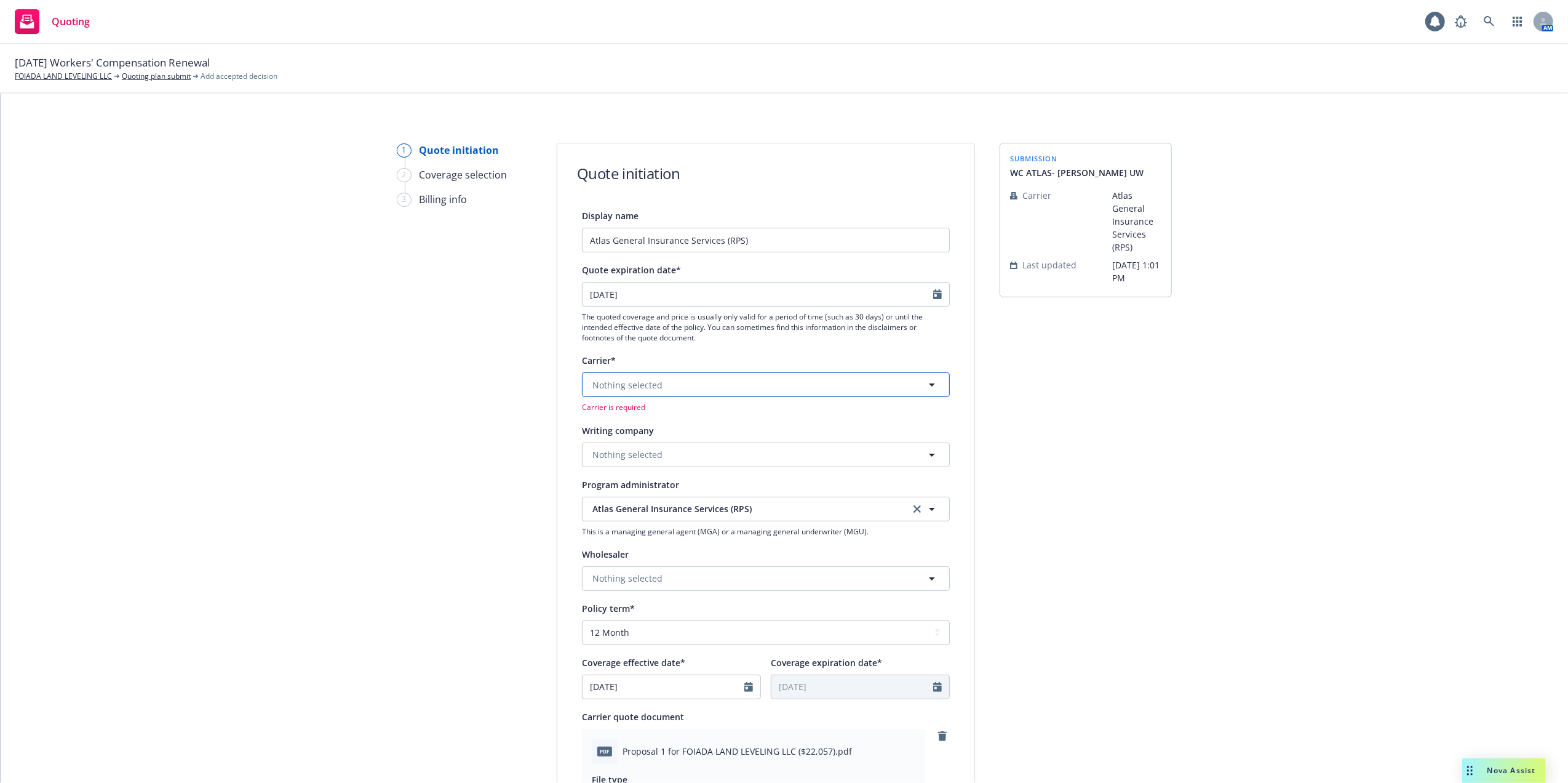
click at [925, 382] on icon "button" at bounding box center [932, 384] width 15 height 15
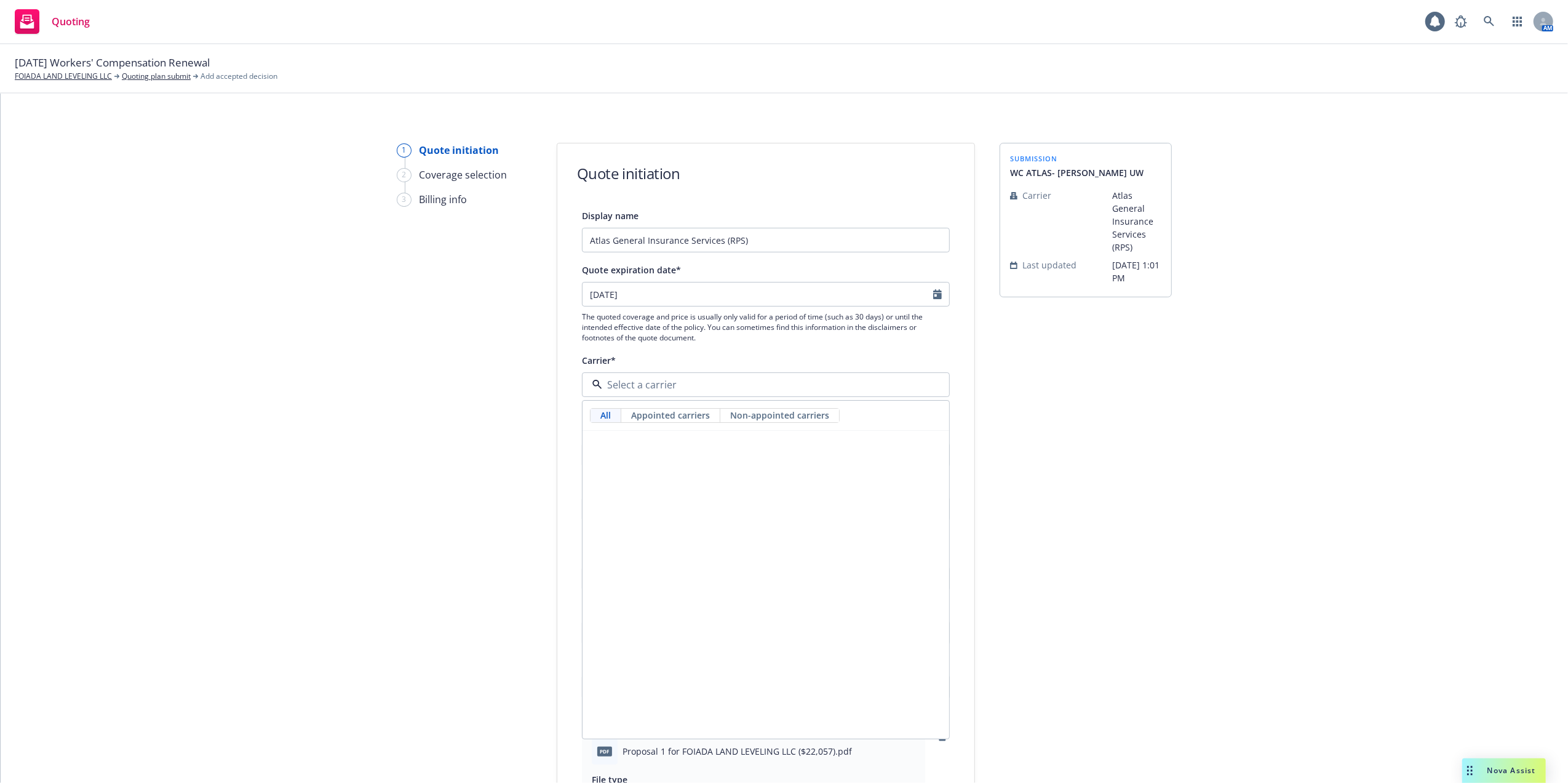
scroll to position [1805, 0]
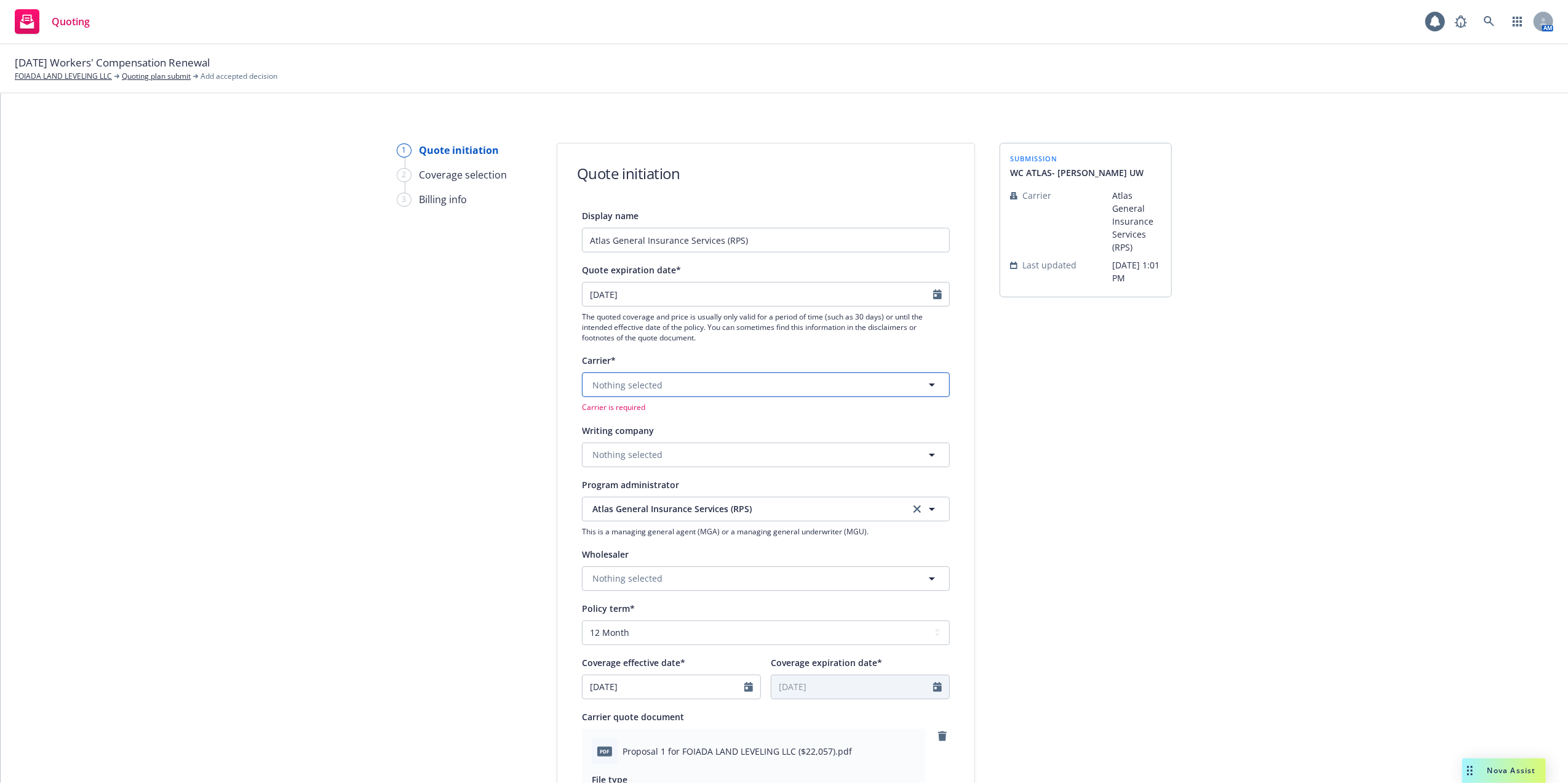
click at [635, 380] on span "Nothing selected" at bounding box center [628, 385] width 71 height 13
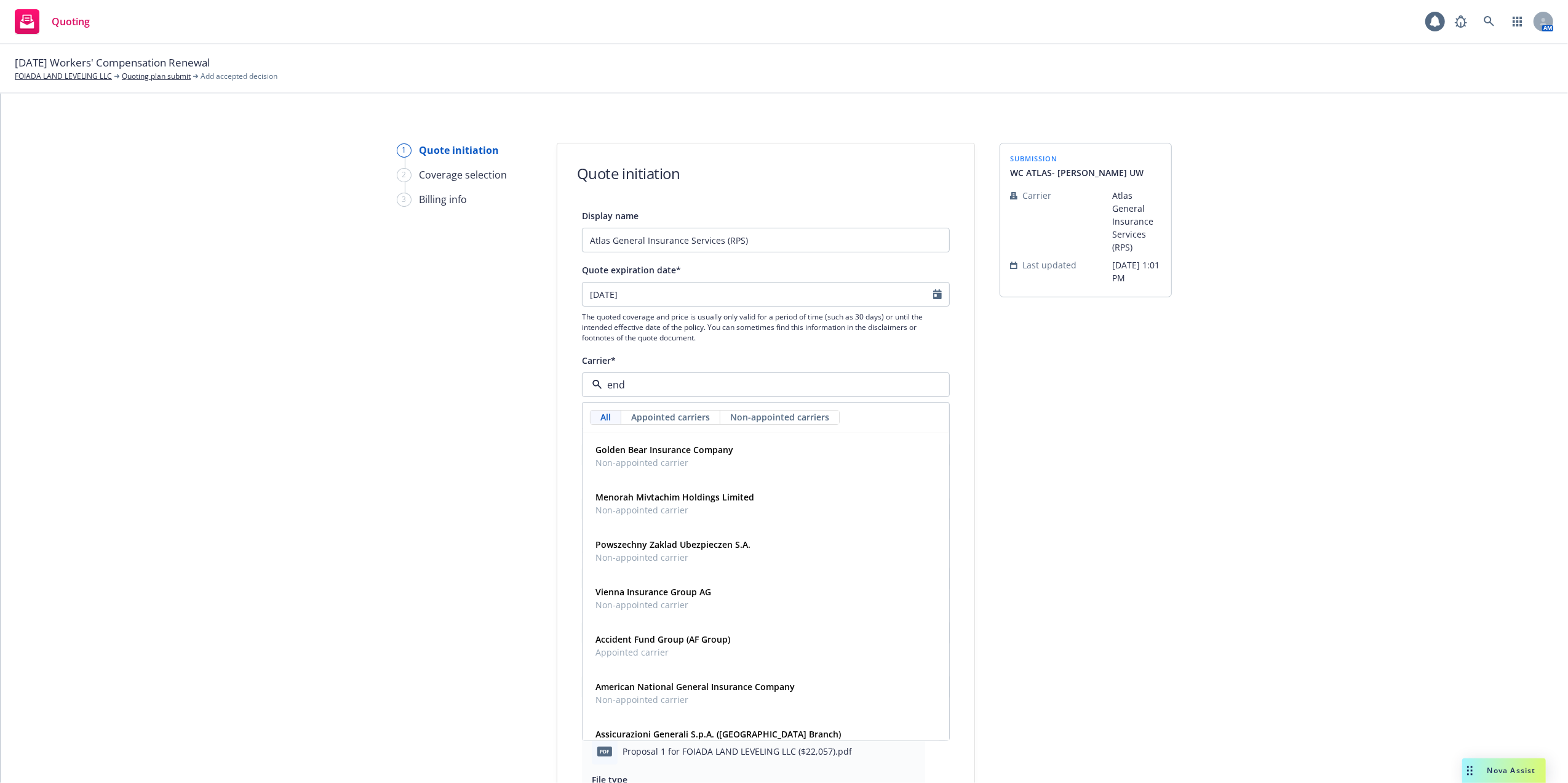
scroll to position [0, 0]
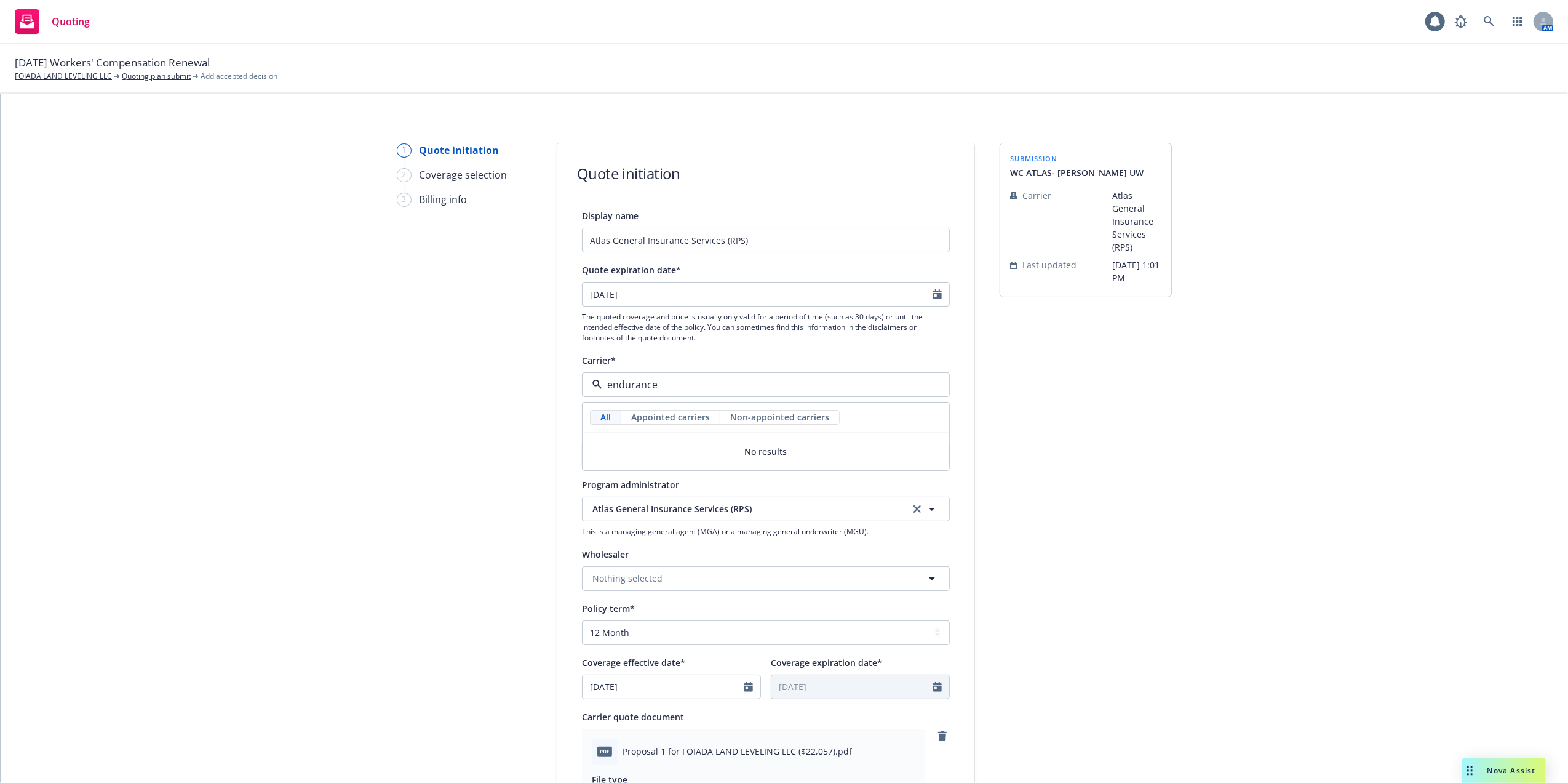
type input "endurance"
type textarea "x"
click at [670, 387] on input "endurance" at bounding box center [763, 384] width 322 height 15
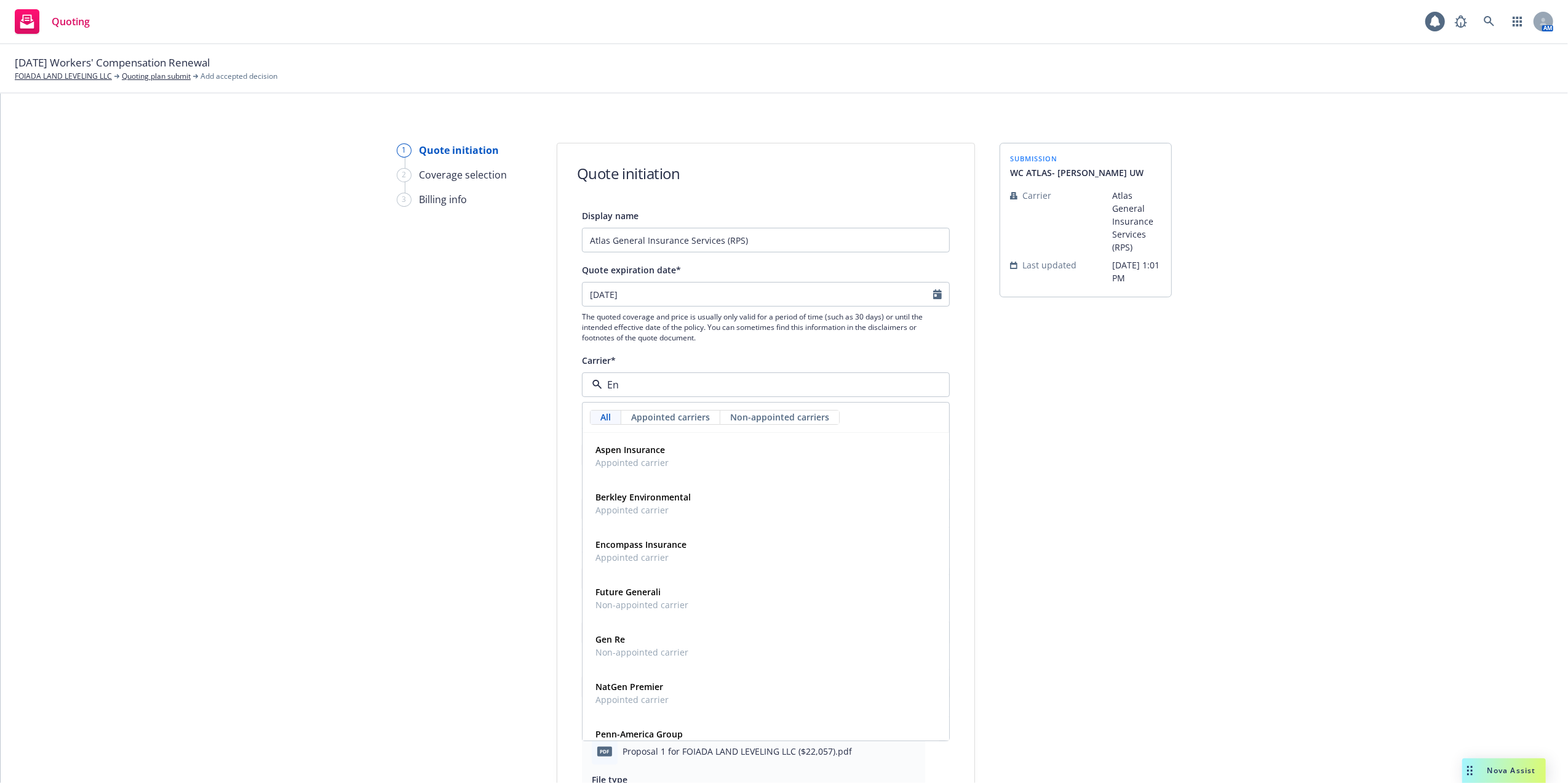
drag, startPoint x: 625, startPoint y: 385, endPoint x: 593, endPoint y: 384, distance: 32.0
click at [593, 384] on div "En" at bounding box center [766, 384] width 368 height 25
type input "r"
type input "R"
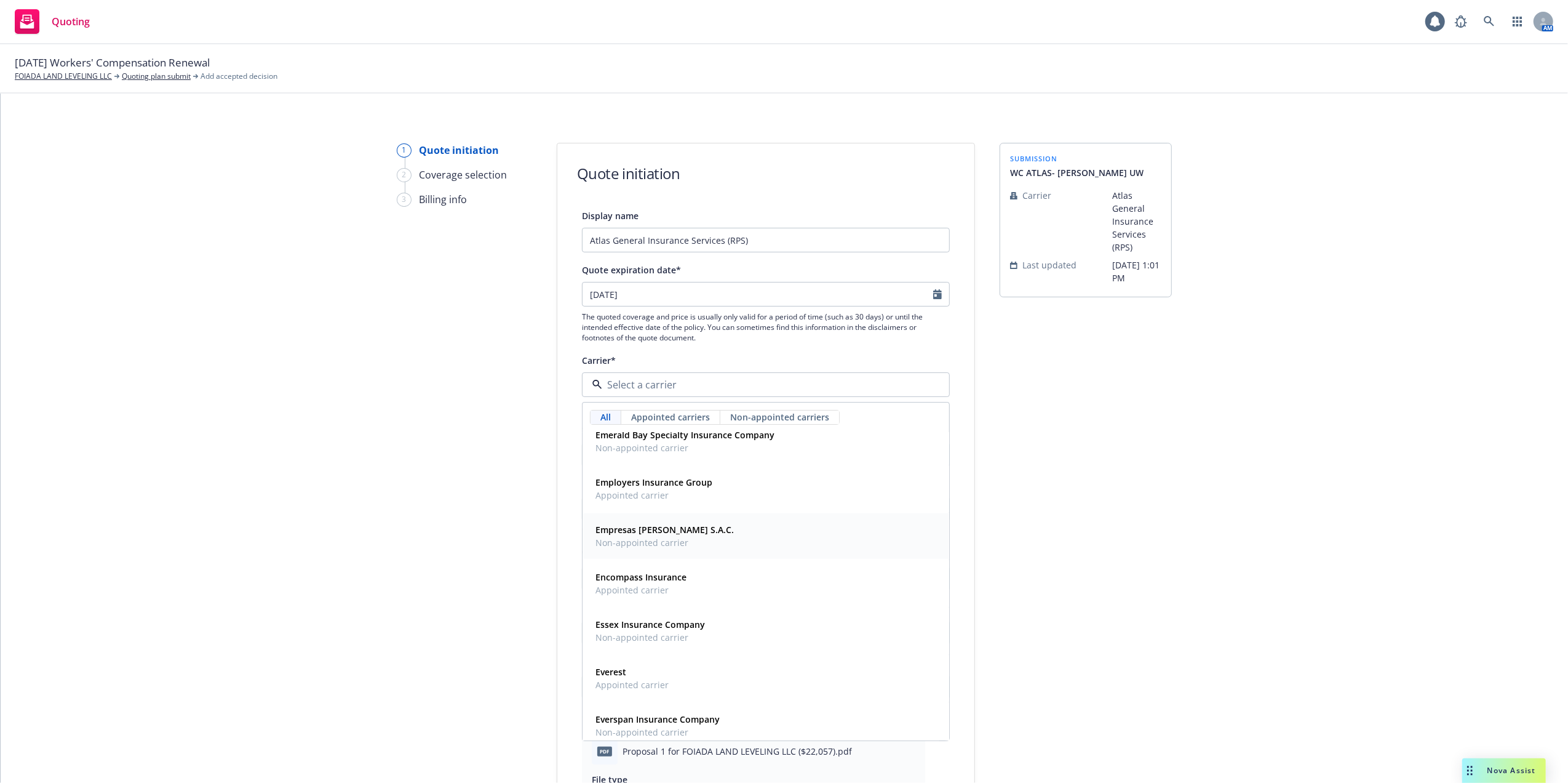
scroll to position [5251, 0]
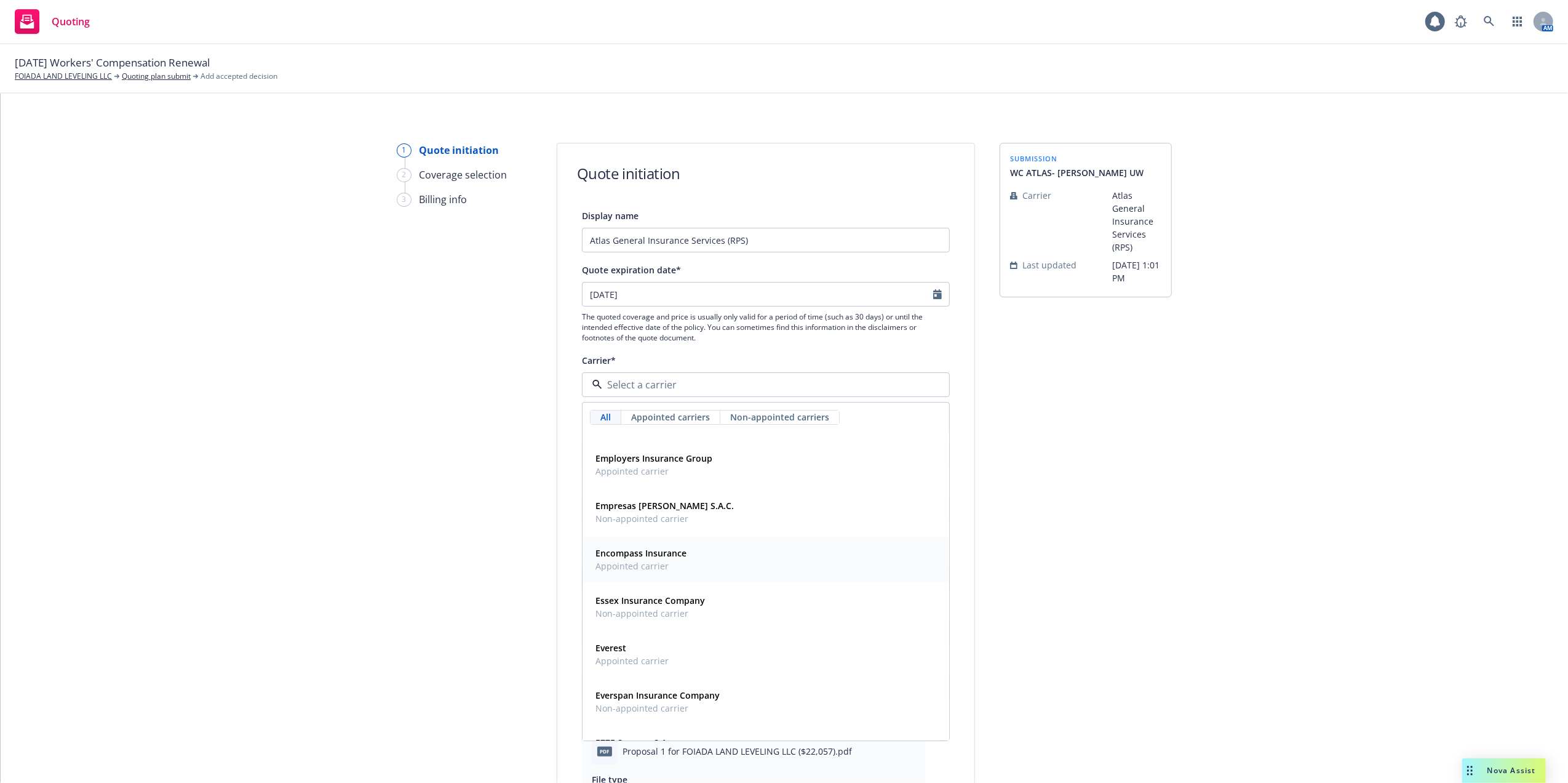
click at [601, 563] on span "Appointed carrier" at bounding box center [641, 566] width 91 height 13
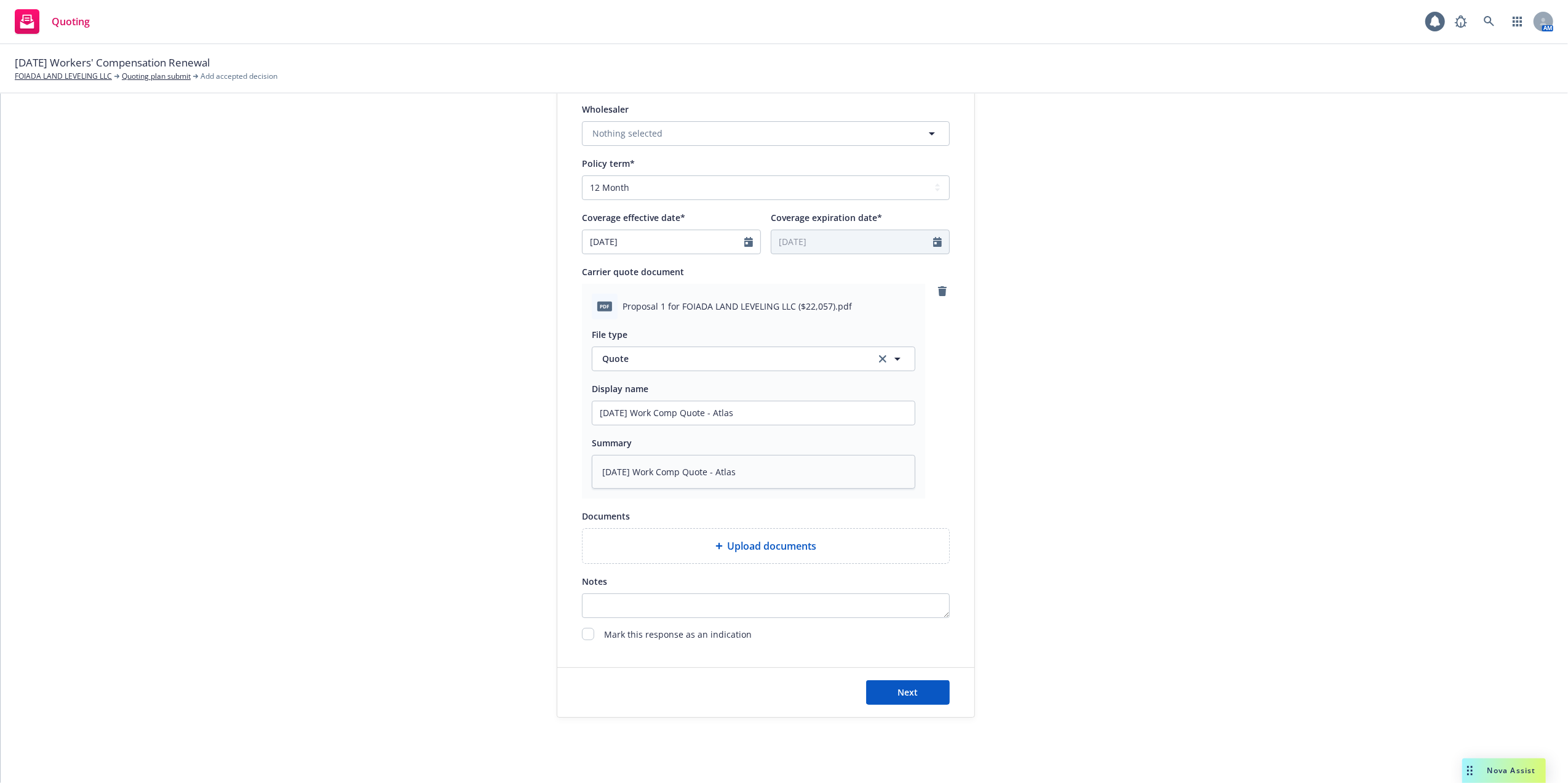
scroll to position [444, 0]
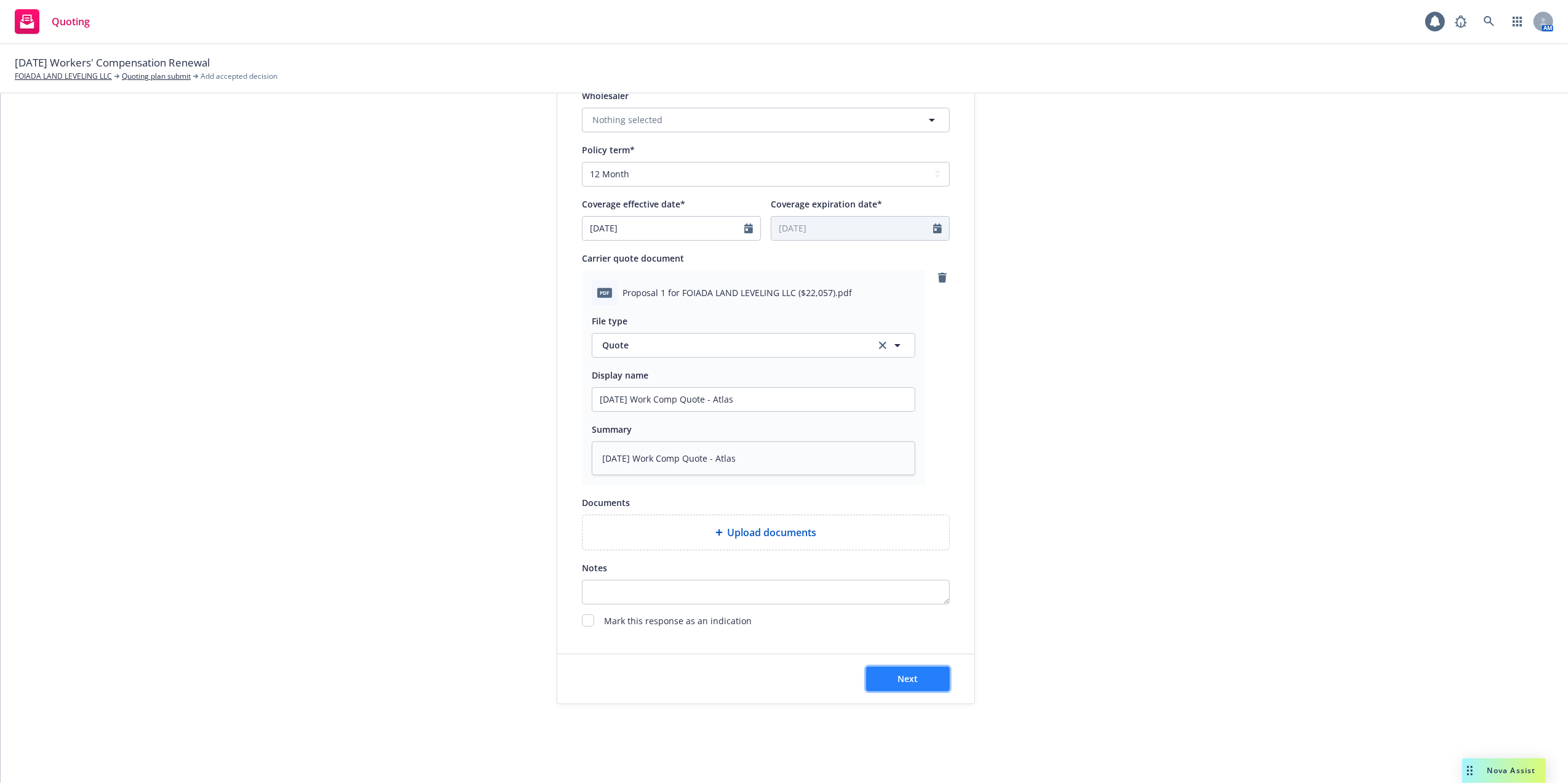
click at [877, 677] on button "Next" at bounding box center [908, 678] width 84 height 25
type textarea "x"
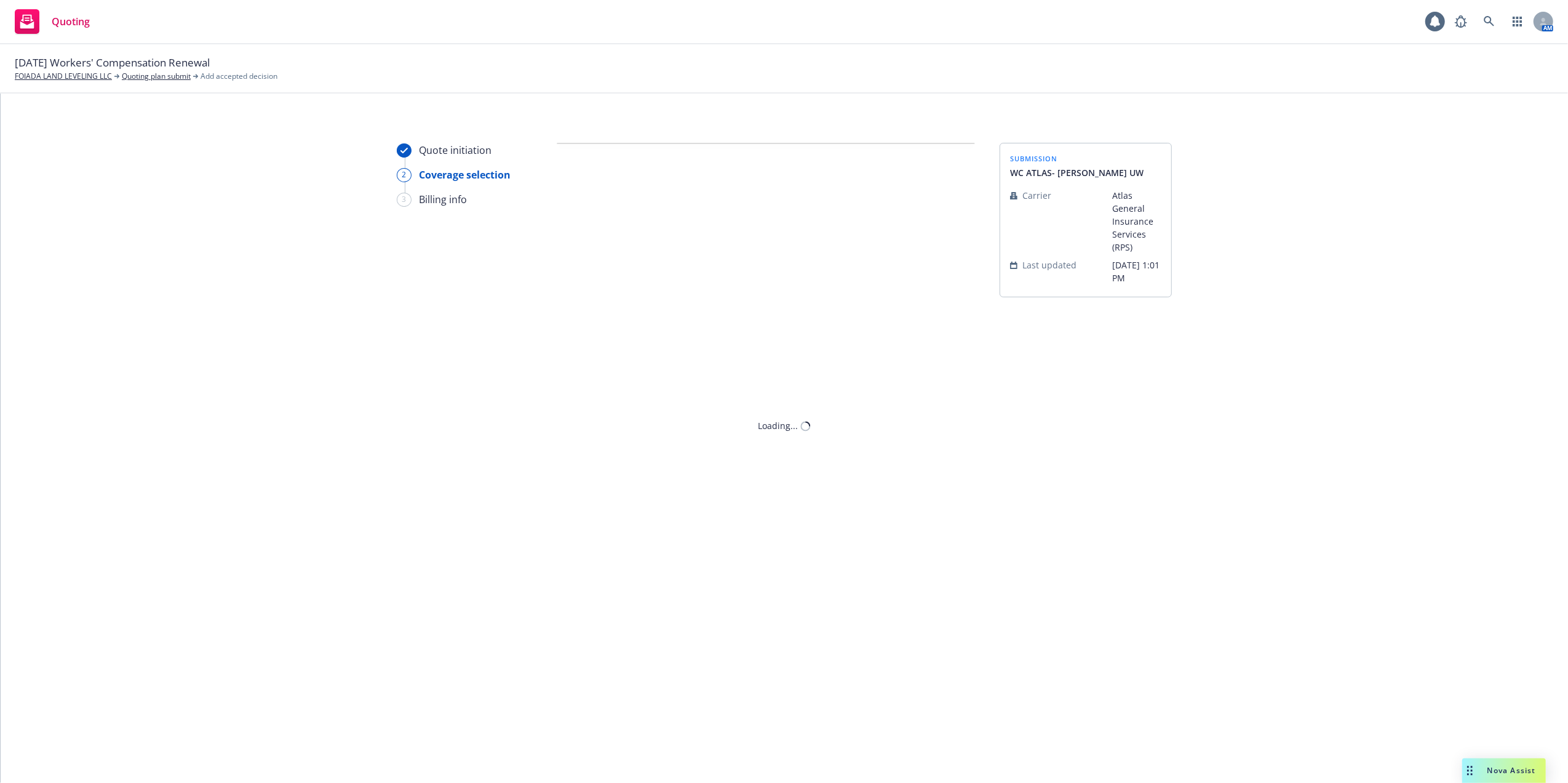
scroll to position [0, 0]
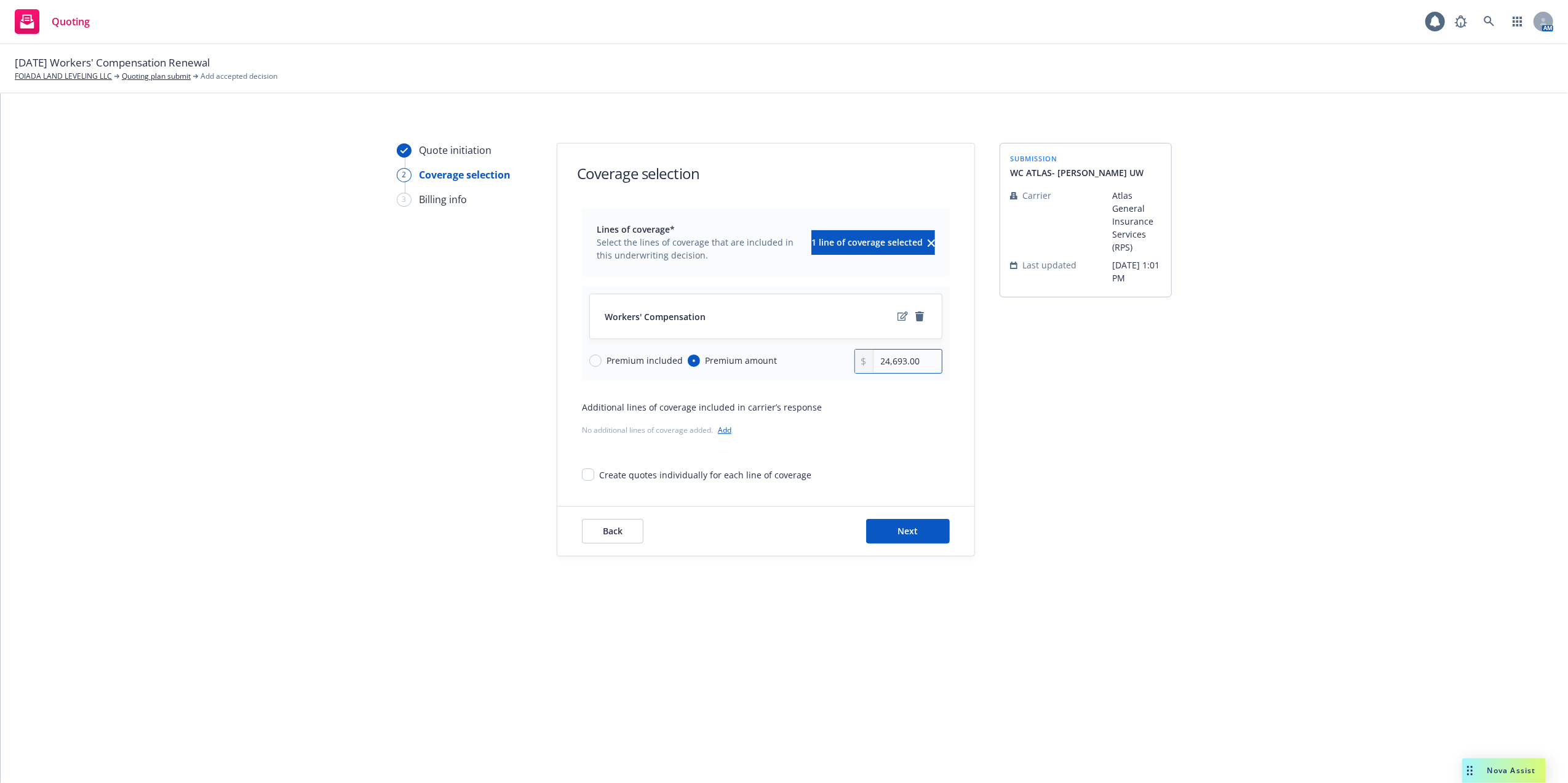
drag, startPoint x: 924, startPoint y: 365, endPoint x: 830, endPoint y: 368, distance: 94.0
click at [830, 368] on div "Premium included Premium amount 24,693.00" at bounding box center [766, 361] width 353 height 25
type input "23,168.00"
click at [904, 530] on span "Next" at bounding box center [909, 530] width 21 height 12
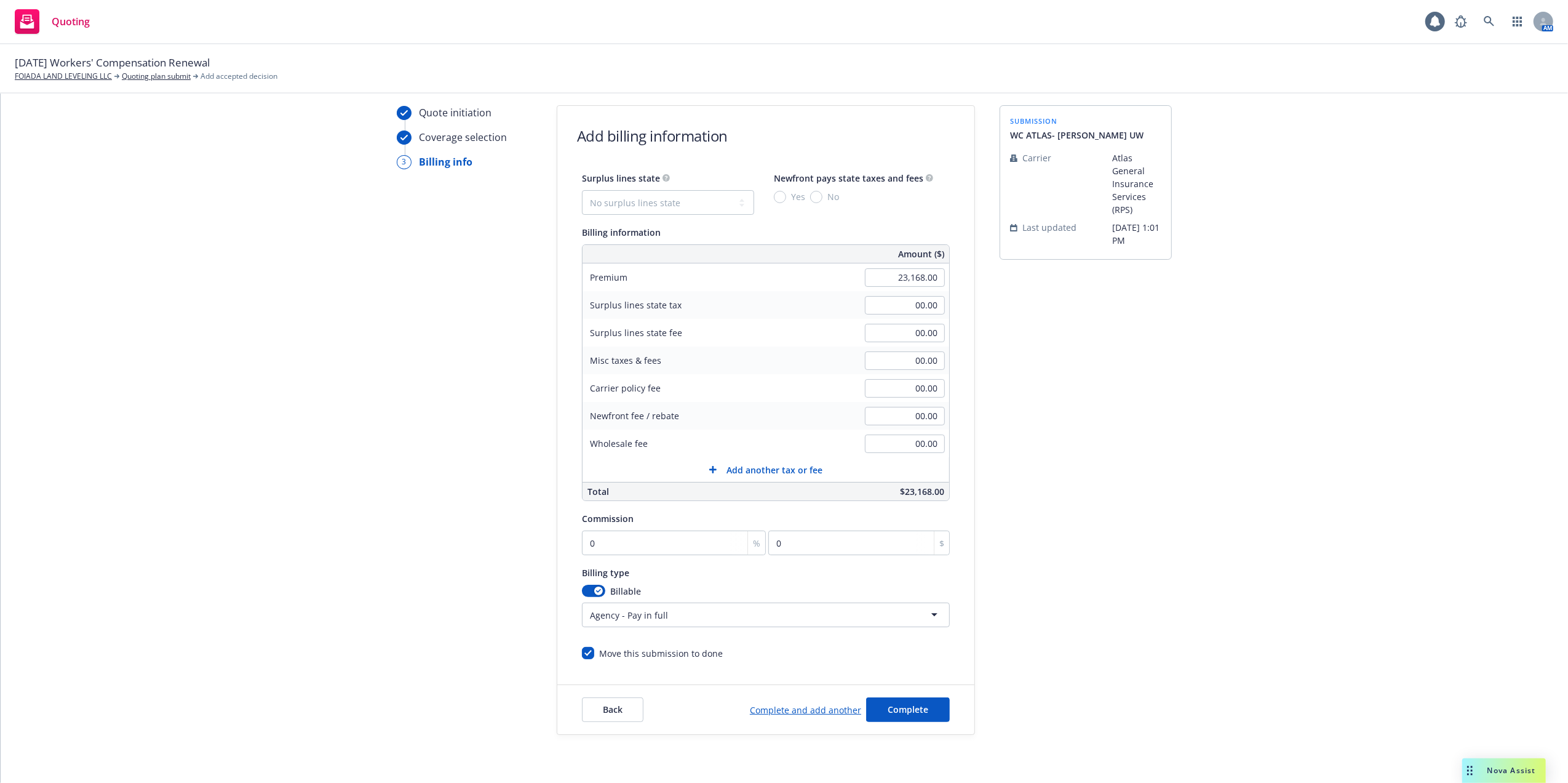
scroll to position [70, 0]
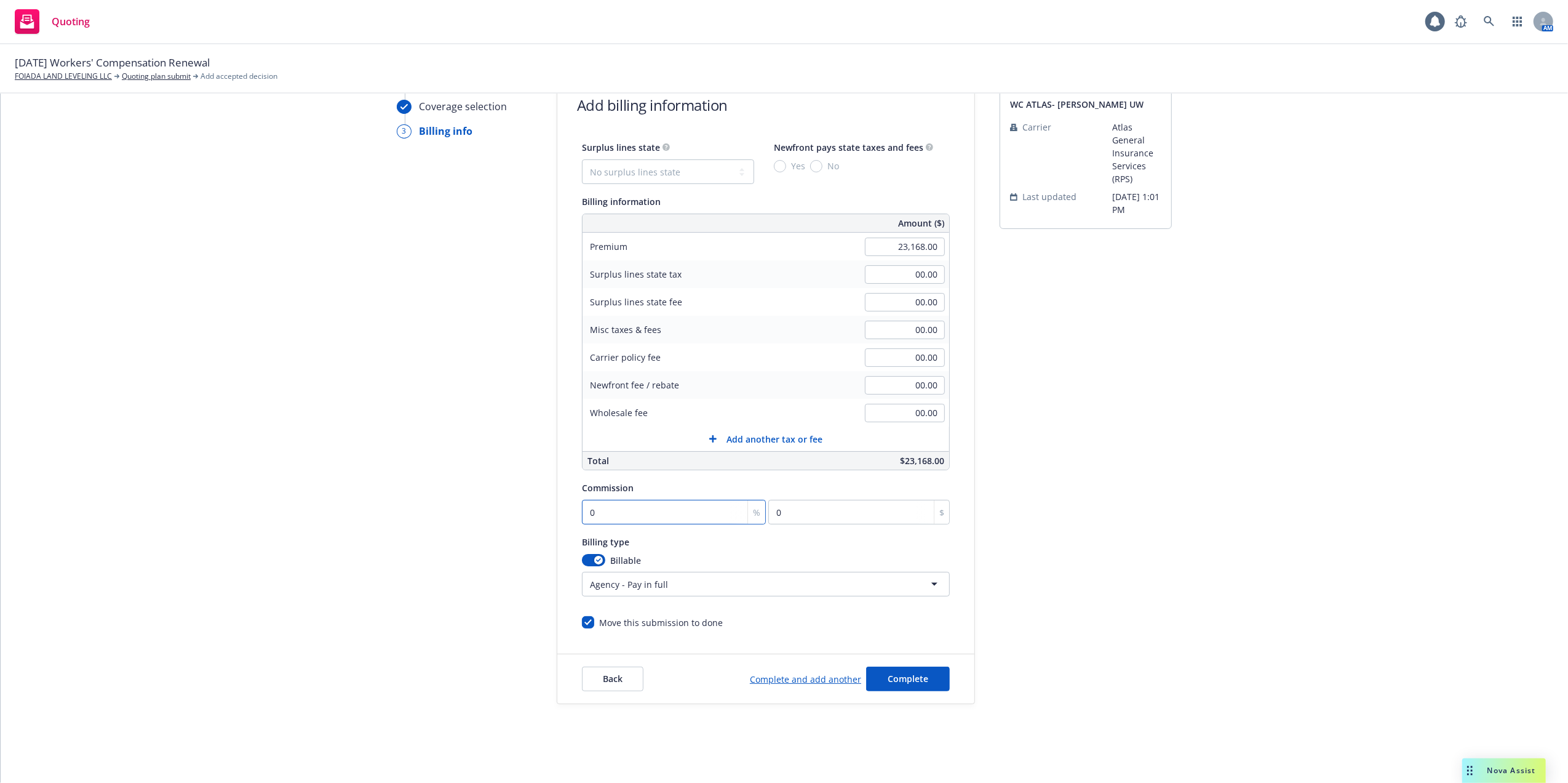
click at [623, 511] on input "0" at bounding box center [674, 512] width 184 height 25
type input "1"
type input "231.68"
type input "12"
type input "2780.16"
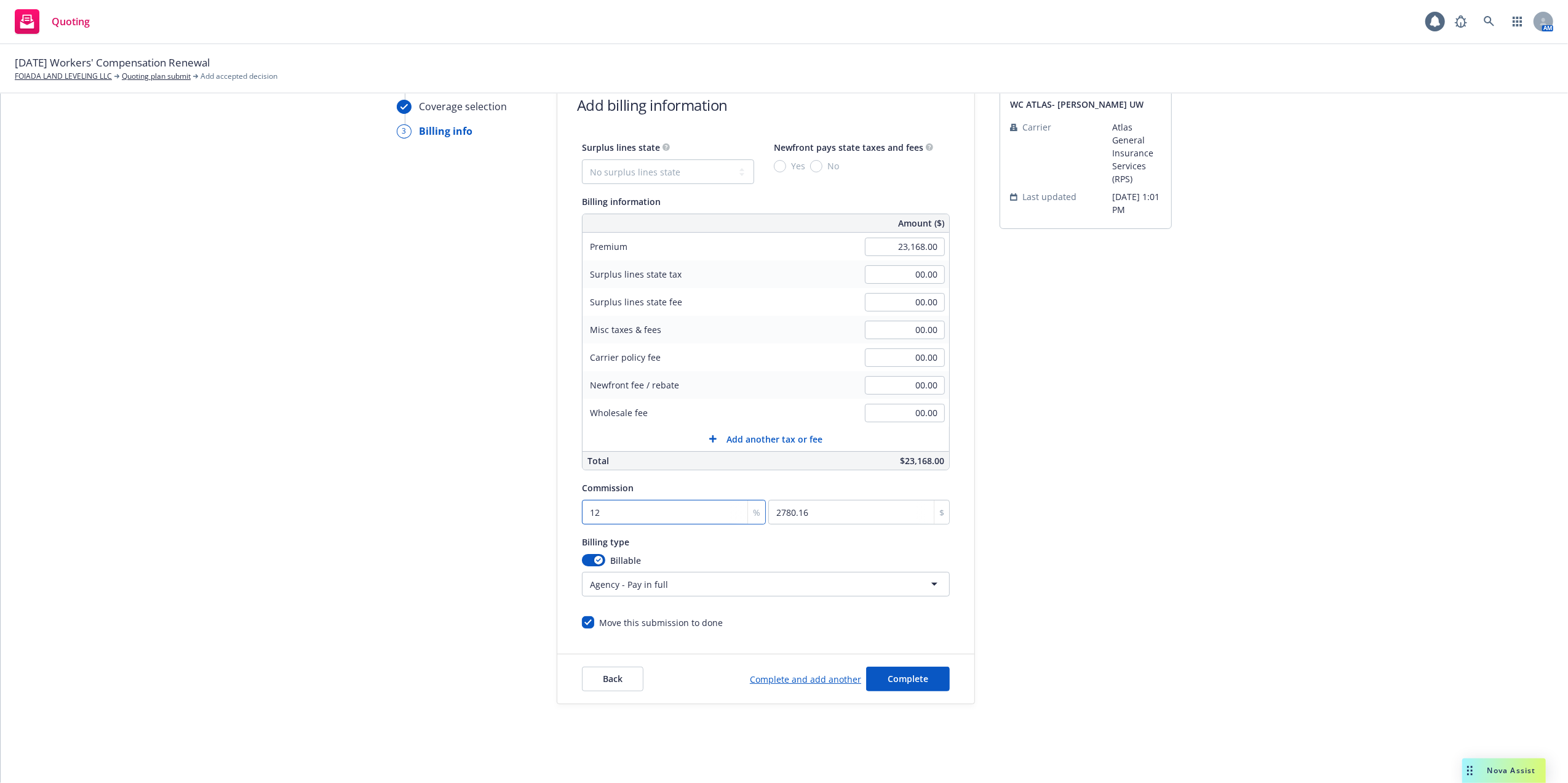
type input "12"
click at [926, 583] on html "Quoting 1 AM 10/01/25 Workers' Compensation Renewal FOIADA LAND LEVELING LLC Qu…" at bounding box center [784, 392] width 1568 height 783
click at [928, 583] on html "Quoting 1 AM 10/01/25 Workers' Compensation Renewal FOIADA LAND LEVELING LLC Qu…" at bounding box center [784, 392] width 1568 height 783
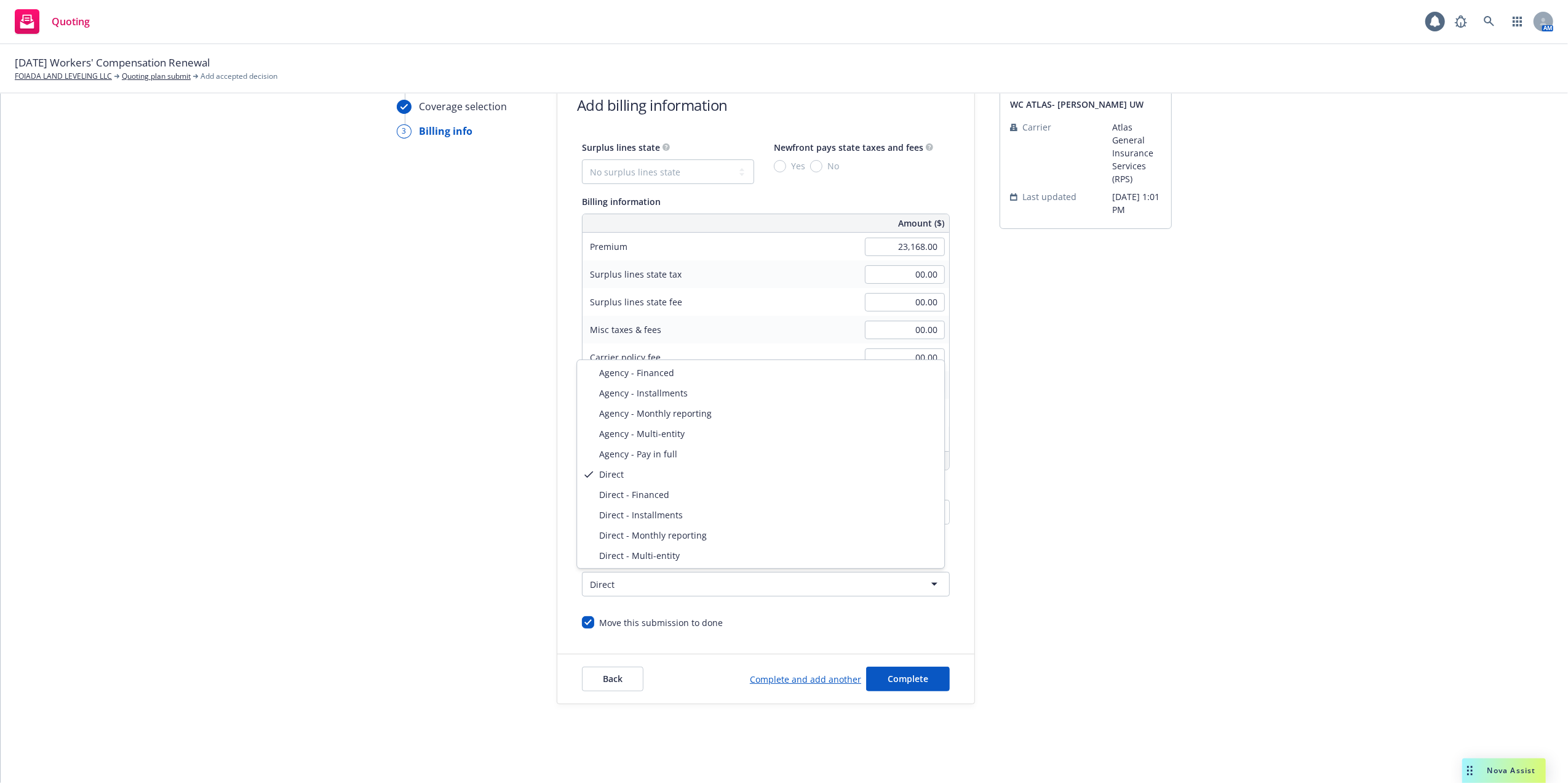
select select "DIRECT_INSTALLMENTS"
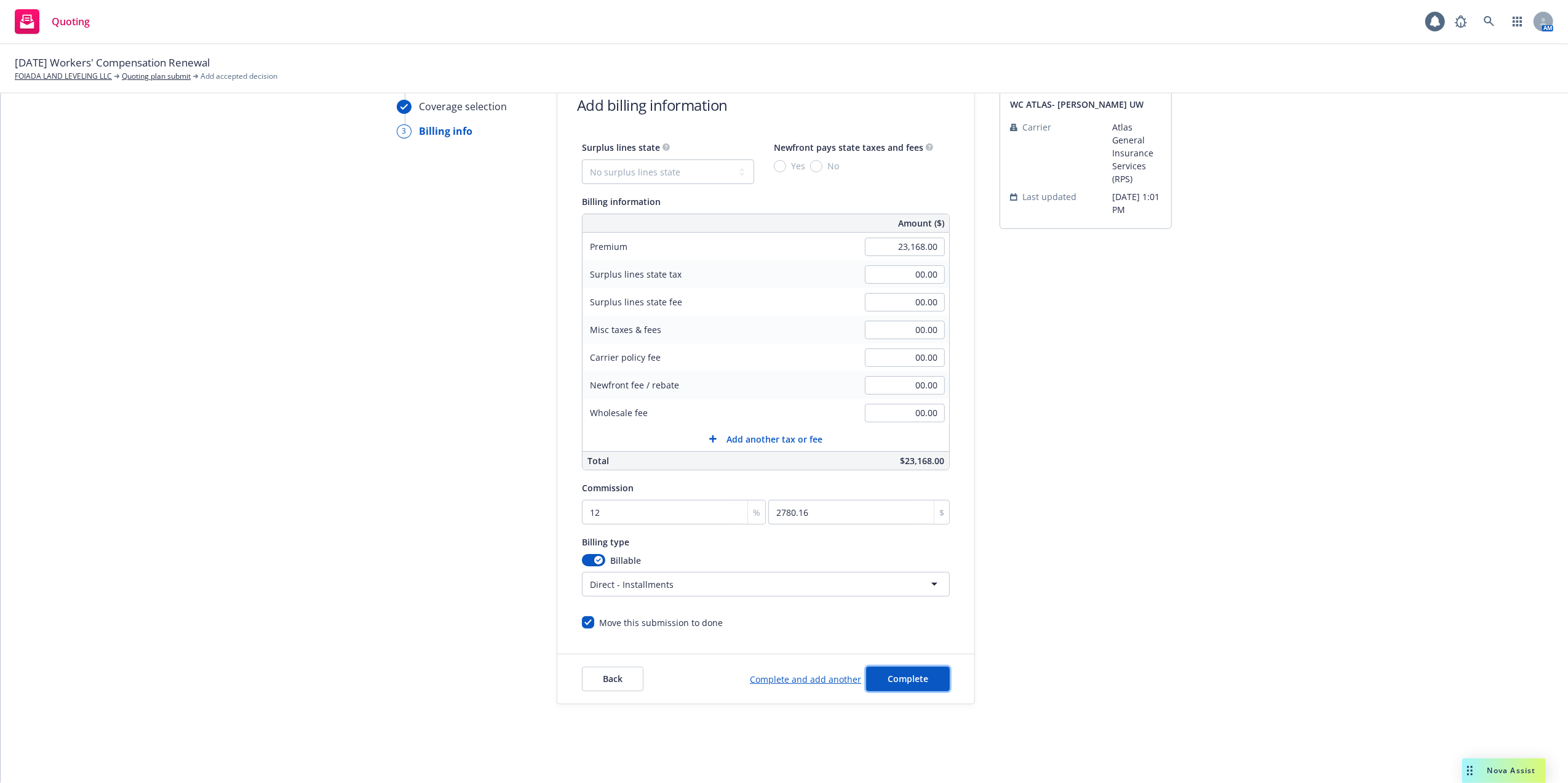
click at [888, 675] on span "Complete" at bounding box center [908, 678] width 40 height 12
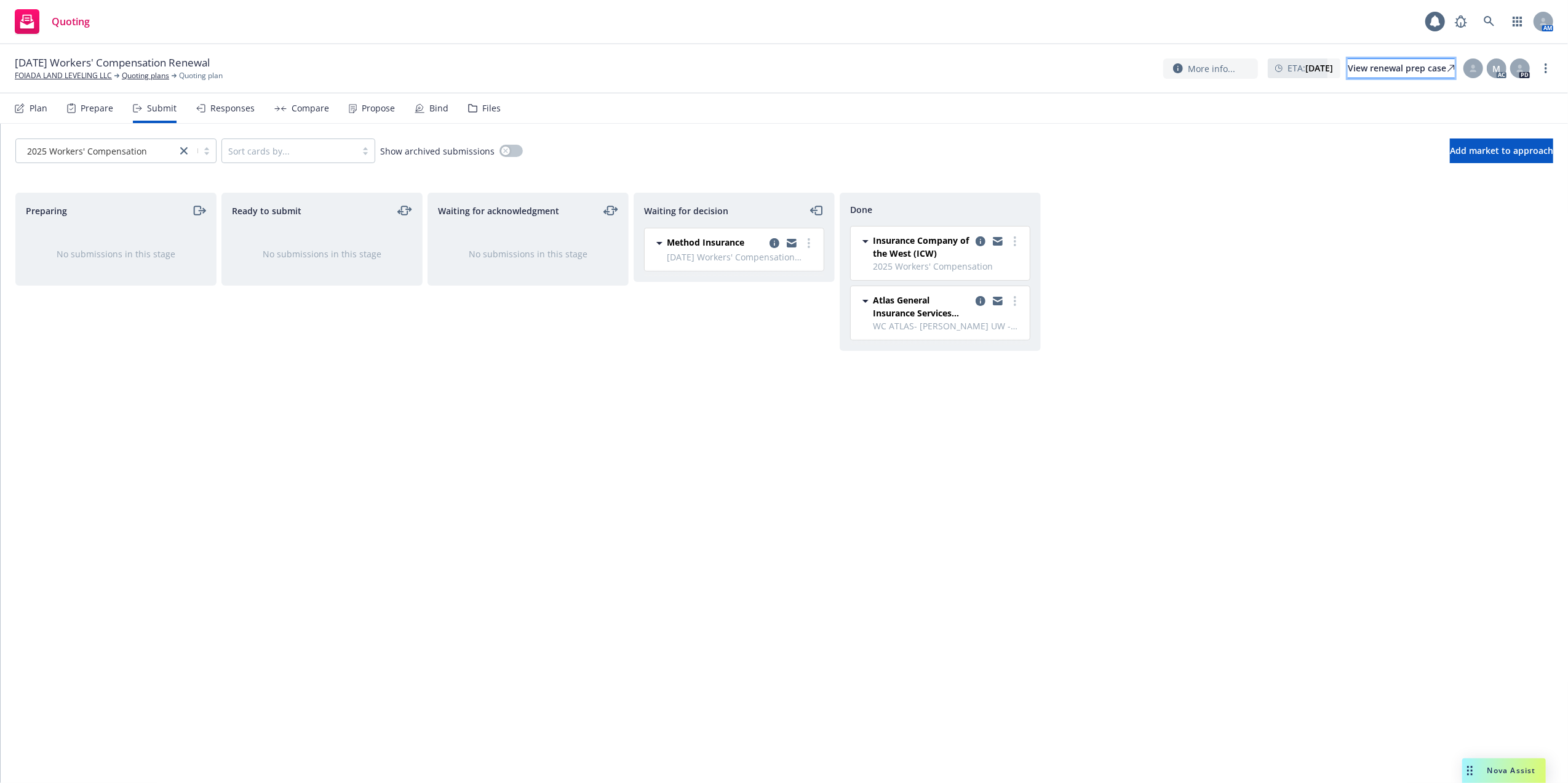
click at [1364, 71] on div "View renewal prep case" at bounding box center [1401, 68] width 107 height 18
click at [238, 111] on div "Responses" at bounding box center [233, 108] width 44 height 10
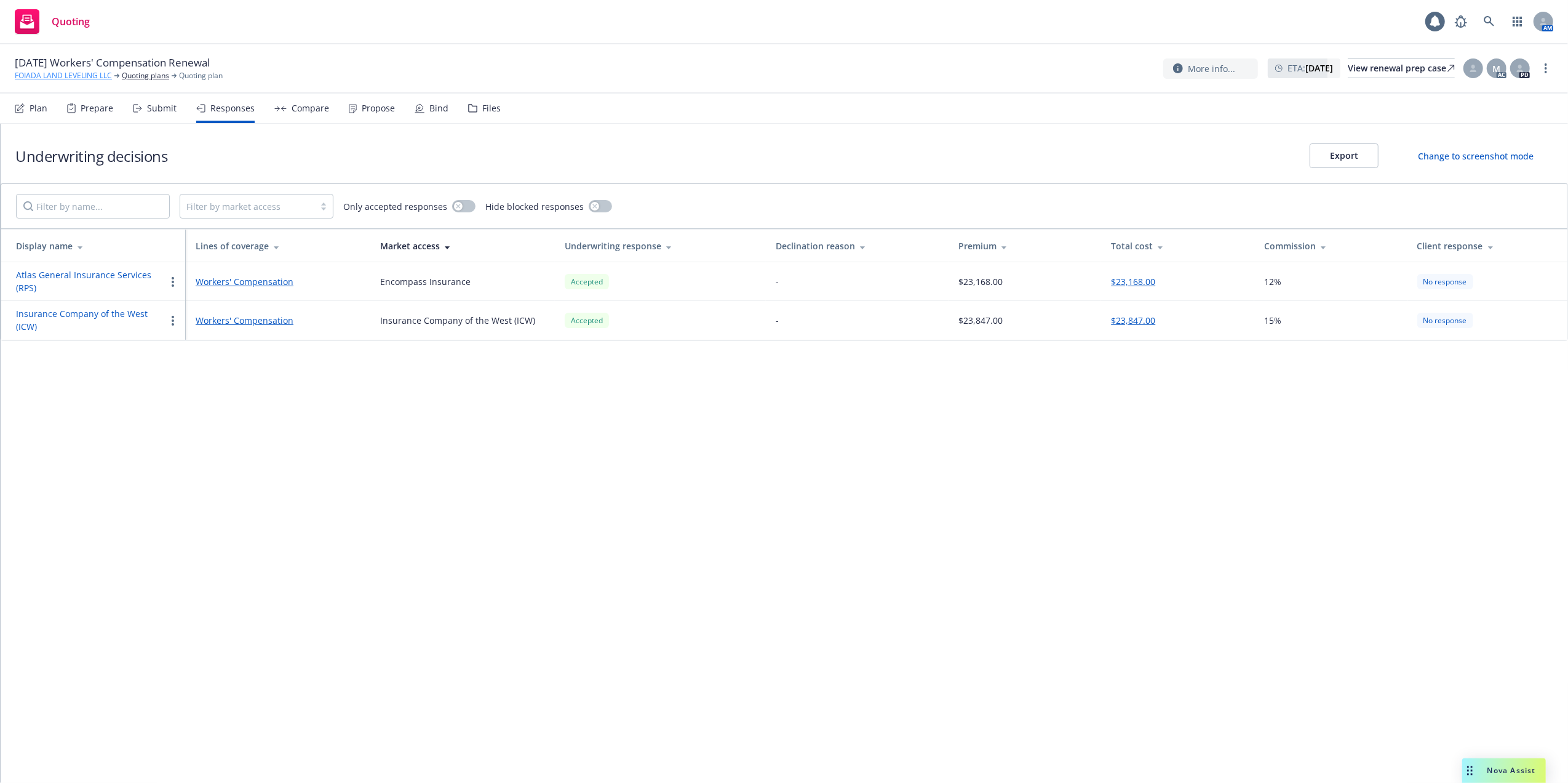
click at [63, 73] on link "FOIADA LAND LEVELING LLC" at bounding box center [63, 76] width 97 height 11
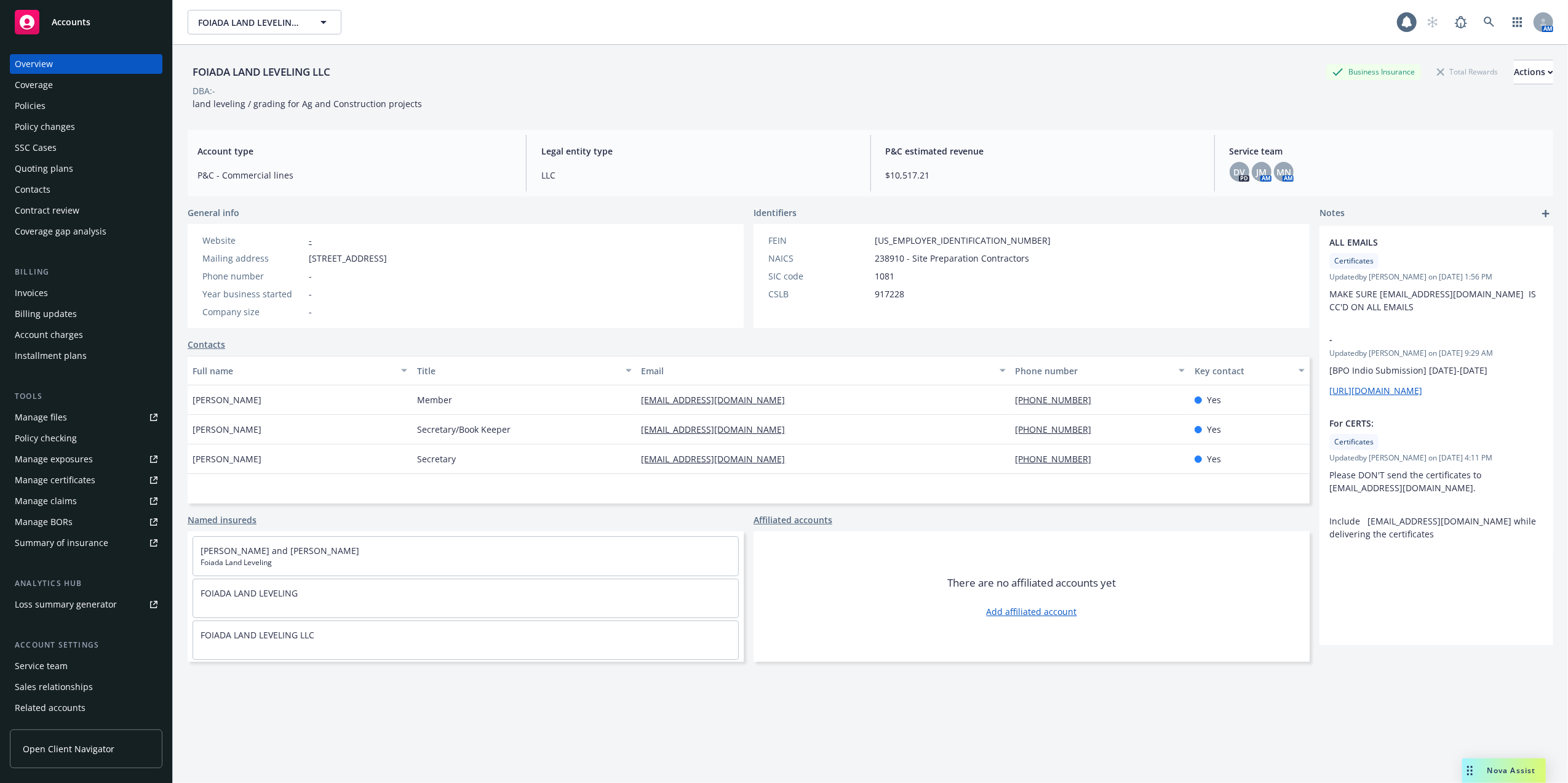
click at [44, 103] on div "Policies" at bounding box center [30, 105] width 31 height 20
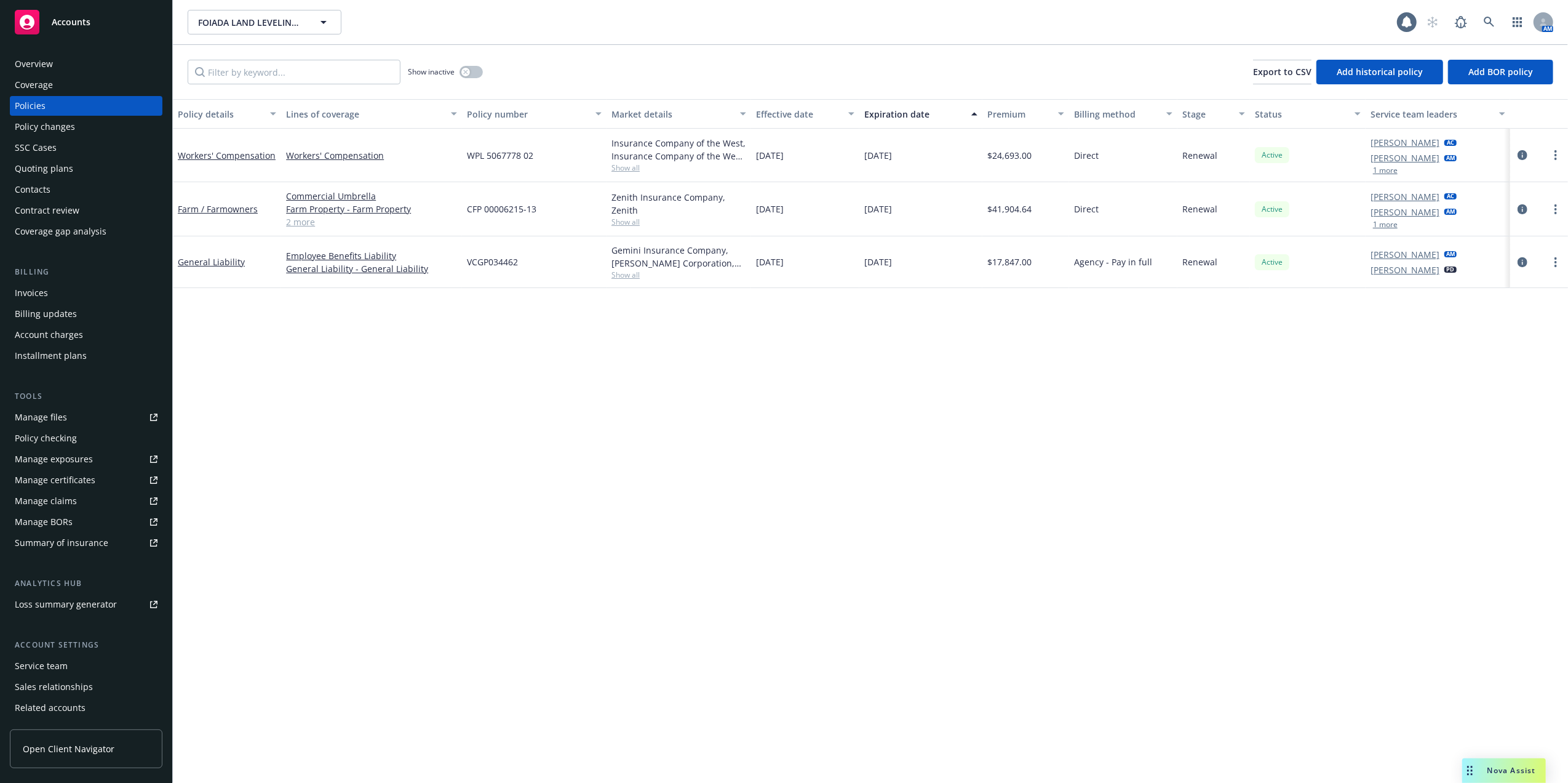
click at [45, 62] on div "Overview" at bounding box center [34, 63] width 38 height 20
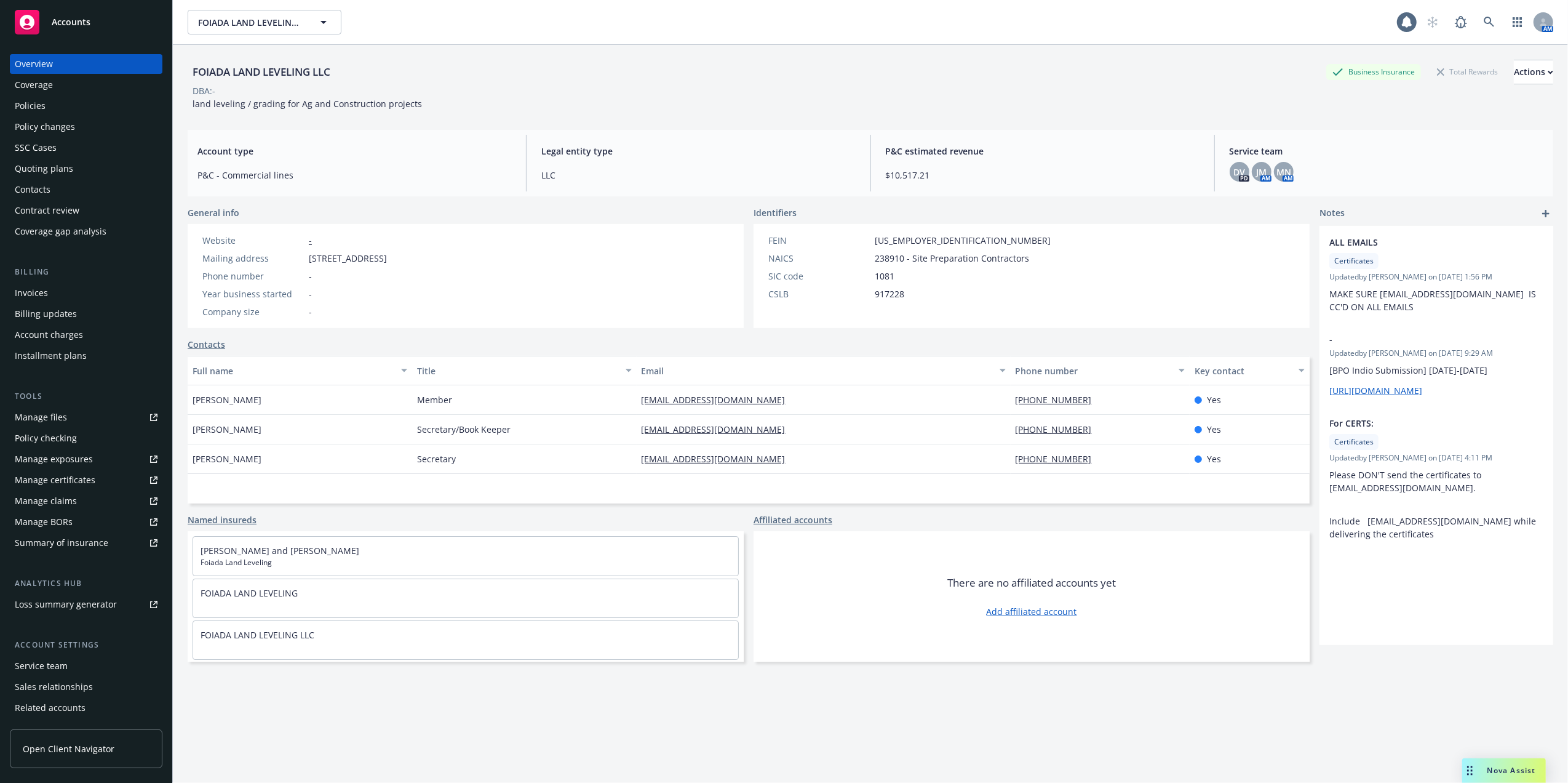
click at [40, 166] on div "Quoting plans" at bounding box center [44, 168] width 59 height 20
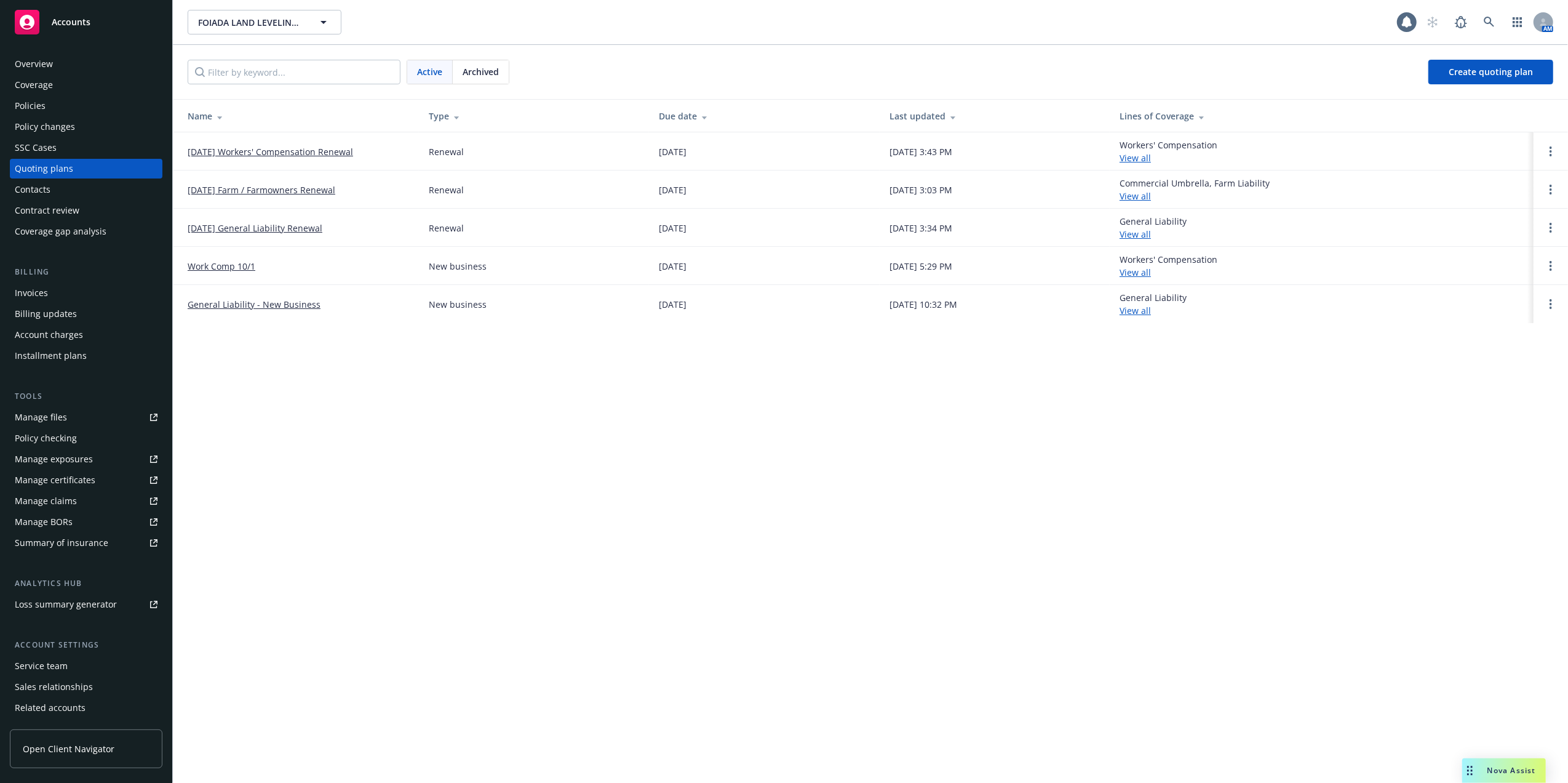
click at [264, 151] on link "[DATE] Workers' Compensation Renewal" at bounding box center [270, 151] width 166 height 13
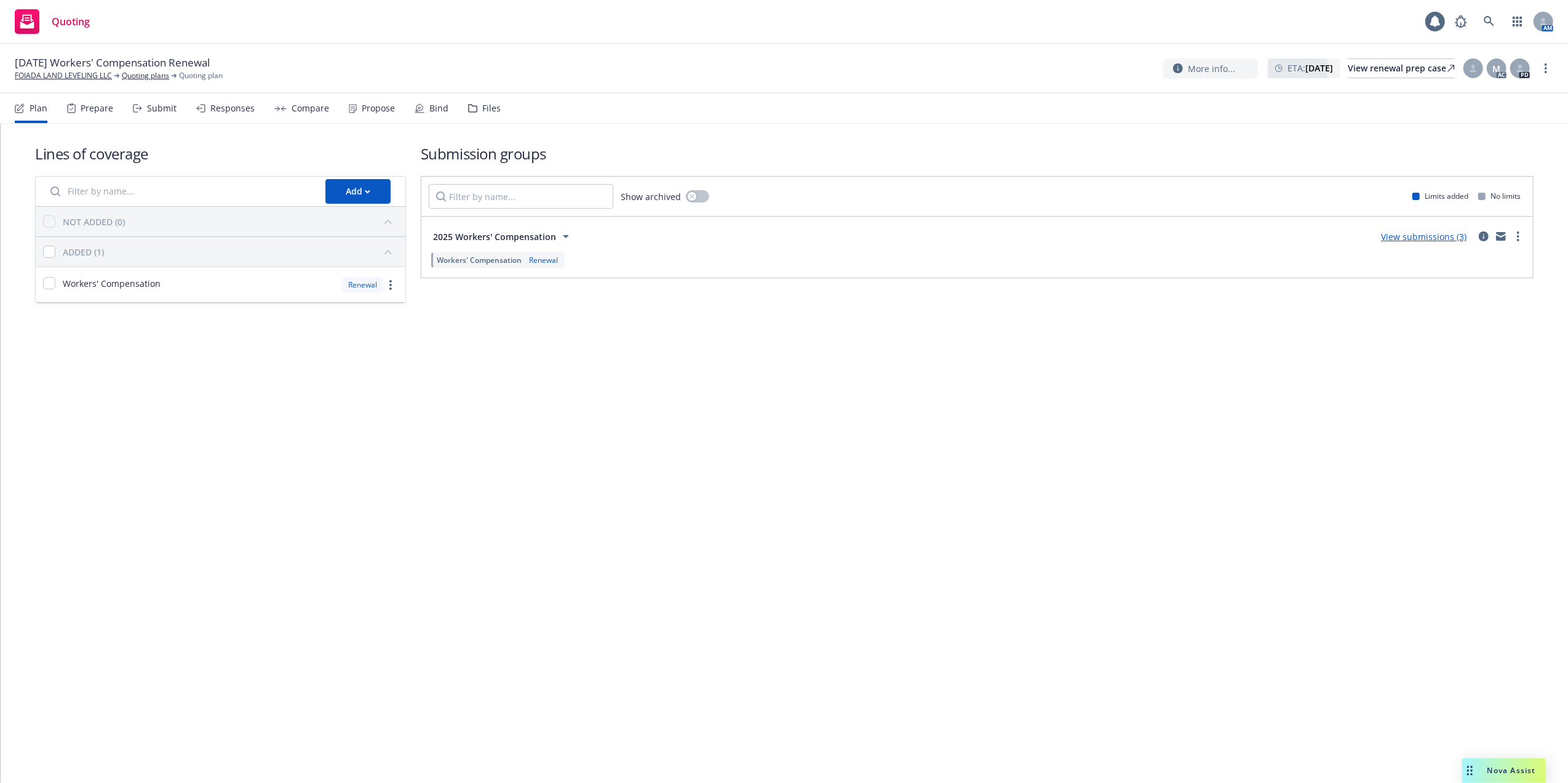
click at [1411, 235] on link "View submissions (3)" at bounding box center [1424, 236] width 86 height 12
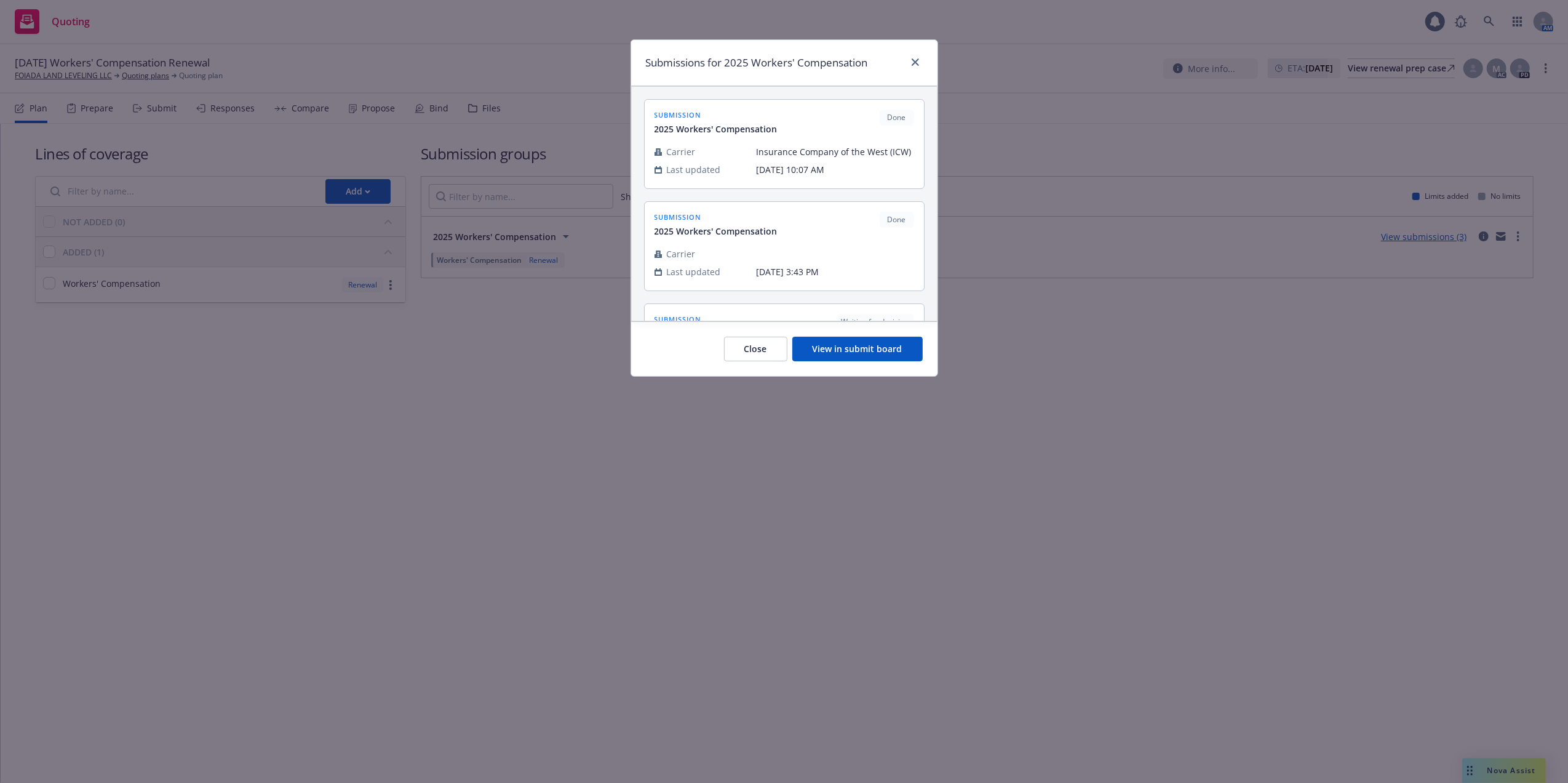
drag, startPoint x: 864, startPoint y: 353, endPoint x: 863, endPoint y: 347, distance: 6.1
click at [863, 349] on button "View in submit board" at bounding box center [857, 349] width 131 height 25
